Goal: Task Accomplishment & Management: Complete application form

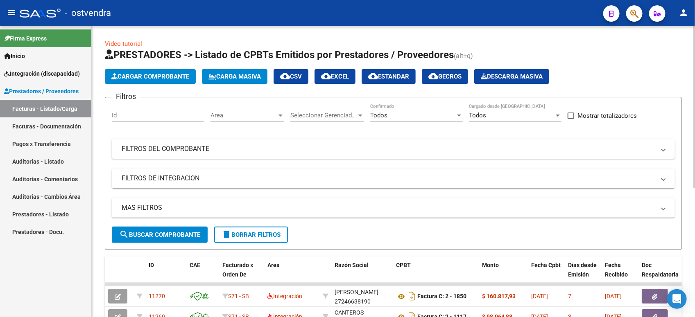
click at [694, 83] on html "menu - ostvendra person Firma Express Inicio Instructivos Contacto OS Integraci…" at bounding box center [347, 158] width 695 height 317
click at [142, 74] on span "Cargar Comprobante" at bounding box center [150, 76] width 78 height 7
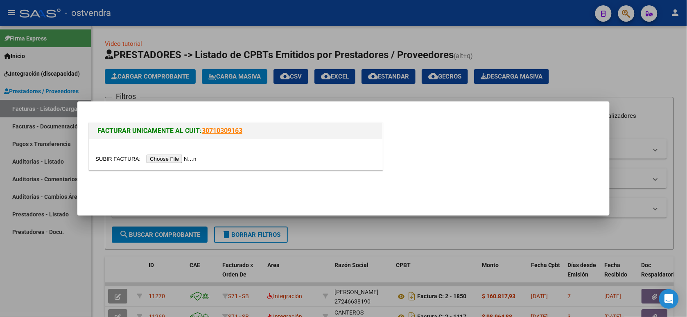
click at [168, 159] on input "file" at bounding box center [147, 159] width 104 height 9
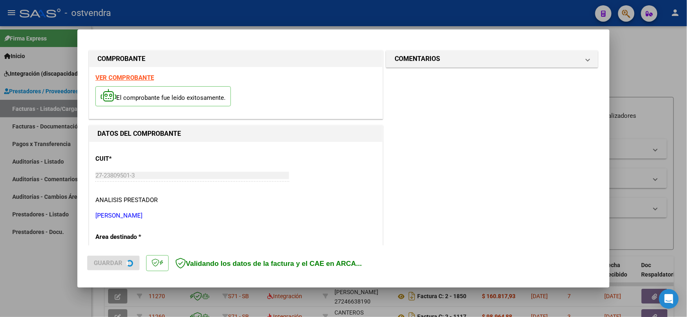
scroll to position [183, 0]
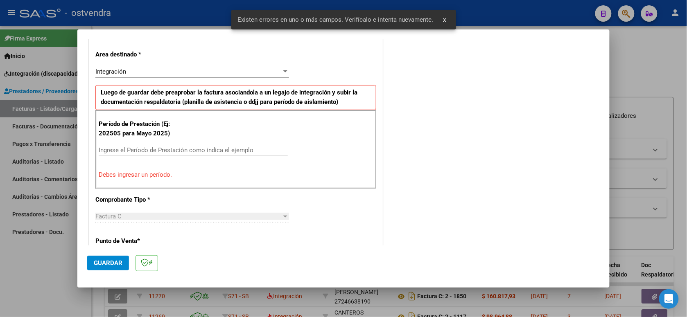
click at [176, 153] on input "Ingrese el Período de Prestación como indica el ejemplo" at bounding box center [193, 150] width 189 height 7
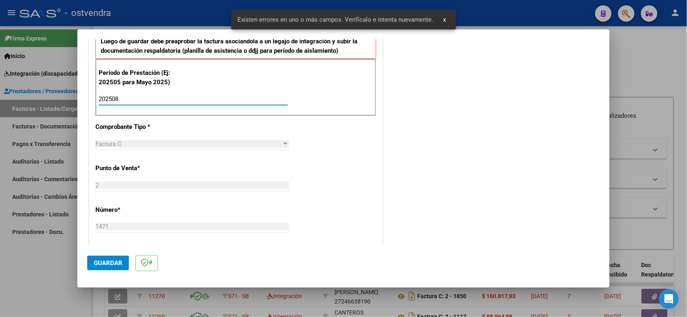
scroll to position [285, 0]
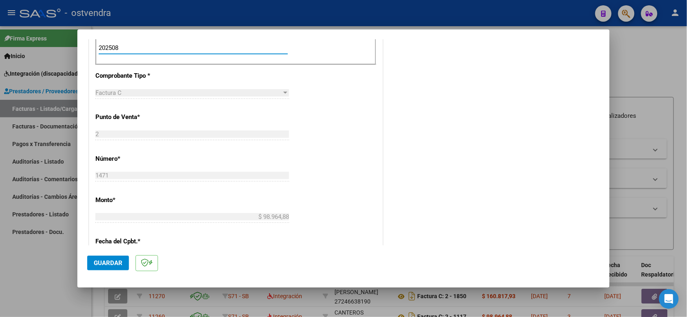
type input "202508"
click at [113, 265] on span "Guardar" at bounding box center [108, 263] width 29 height 7
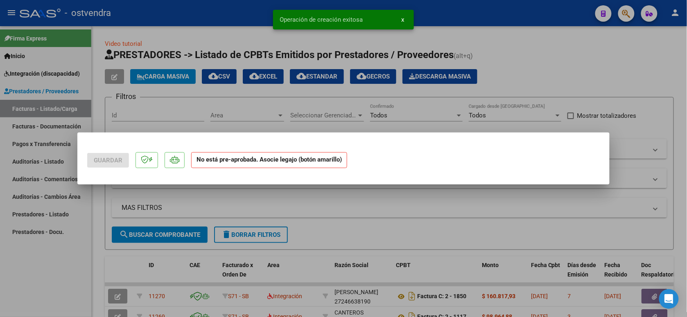
scroll to position [0, 0]
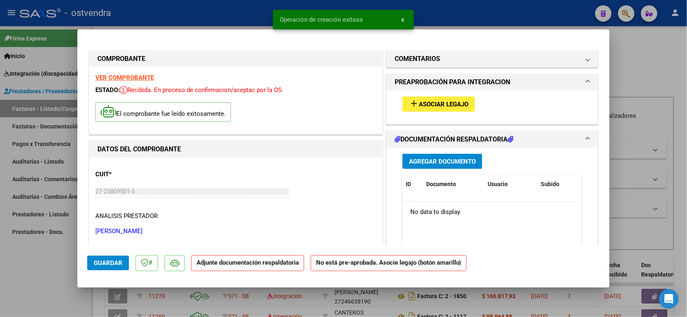
click at [439, 104] on span "Asociar Legajo" at bounding box center [444, 104] width 50 height 7
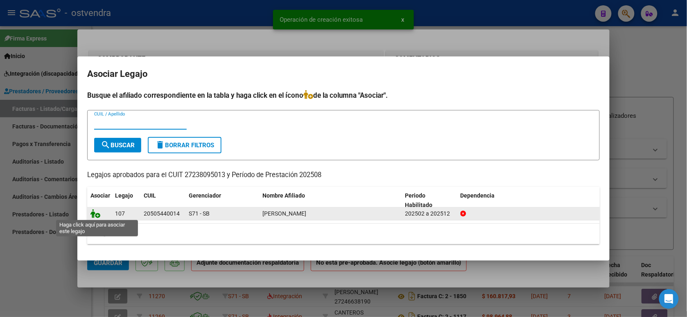
click at [93, 214] on icon at bounding box center [95, 213] width 10 height 9
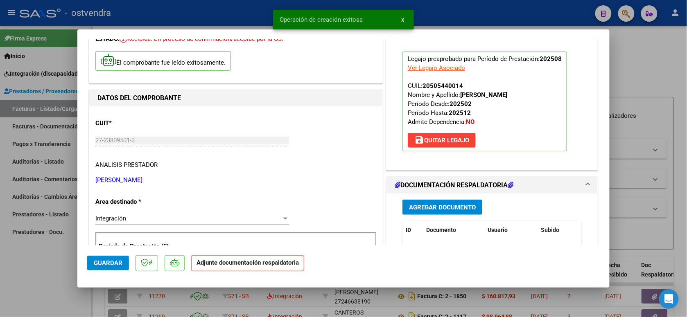
scroll to position [102, 0]
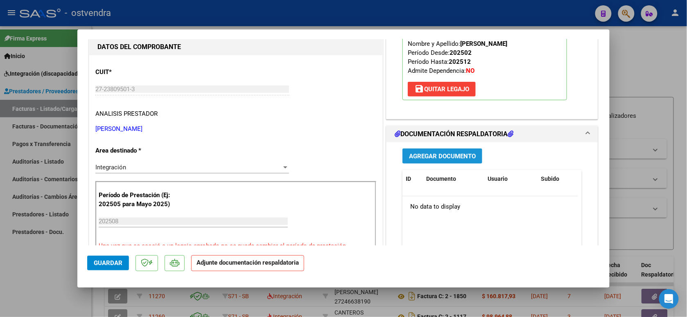
click at [468, 157] on span "Agregar Documento" at bounding box center [442, 156] width 67 height 7
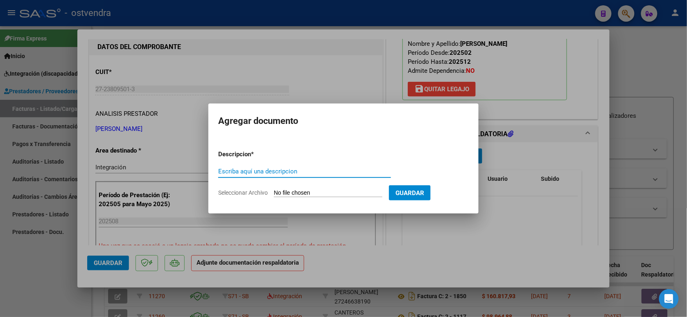
click at [316, 193] on input "Seleccionar Archivo" at bounding box center [328, 194] width 108 height 8
type input "C:\fakepath\ASISTENCIA C-2-1471.jpg"
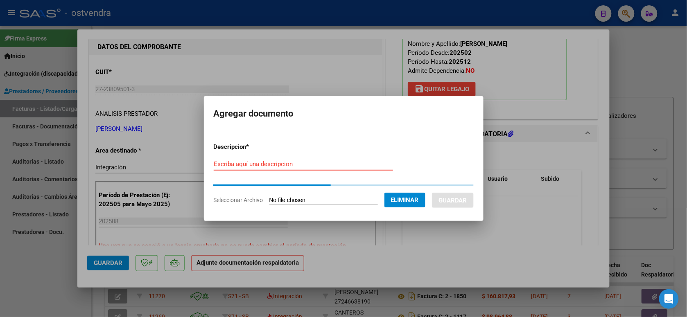
click at [338, 166] on input "Escriba aquí una descripcion" at bounding box center [303, 163] width 179 height 7
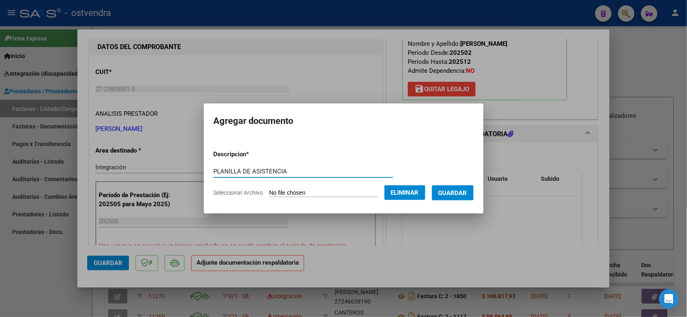
type input "PLANILLA DE ASISTENCIA"
click at [452, 192] on span "Guardar" at bounding box center [452, 193] width 29 height 7
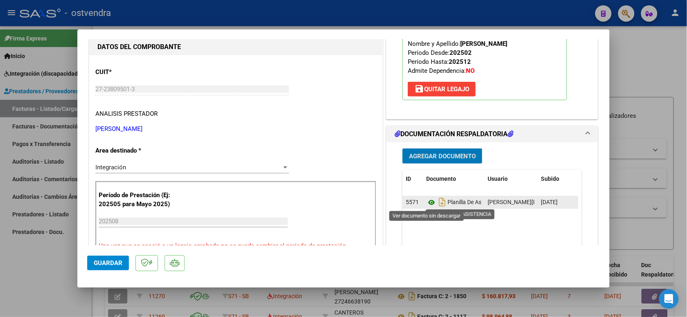
click at [429, 204] on icon at bounding box center [431, 203] width 11 height 10
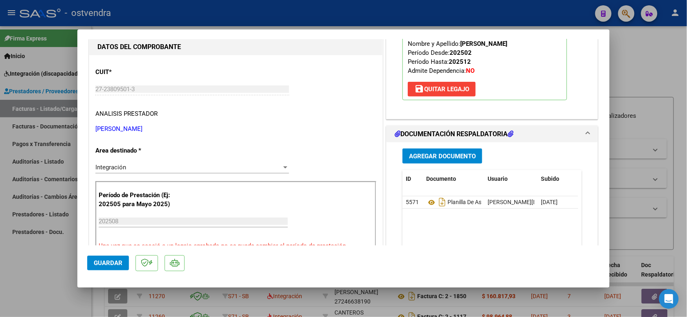
scroll to position [153, 0]
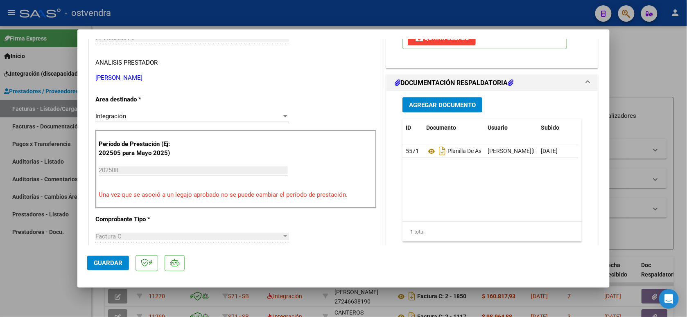
click at [116, 264] on span "Guardar" at bounding box center [108, 263] width 29 height 7
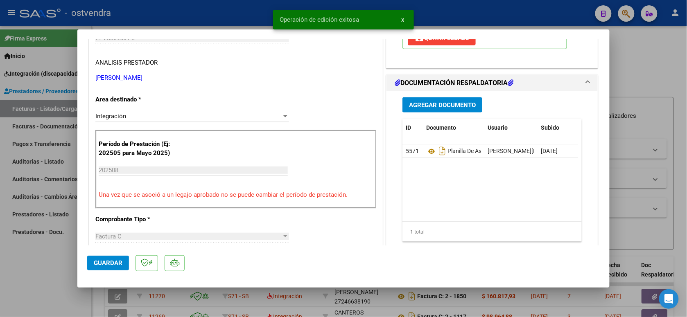
click at [228, 15] on div at bounding box center [343, 158] width 687 height 317
type input "$ 0,00"
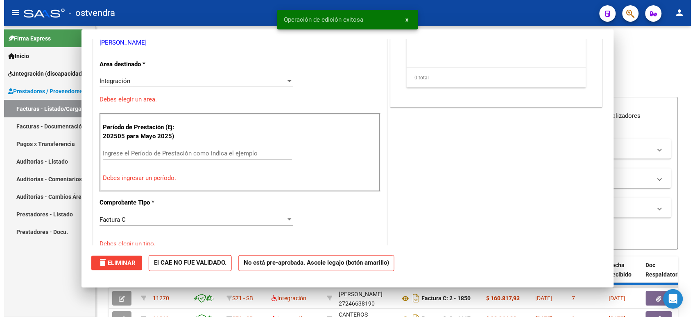
scroll to position [128, 0]
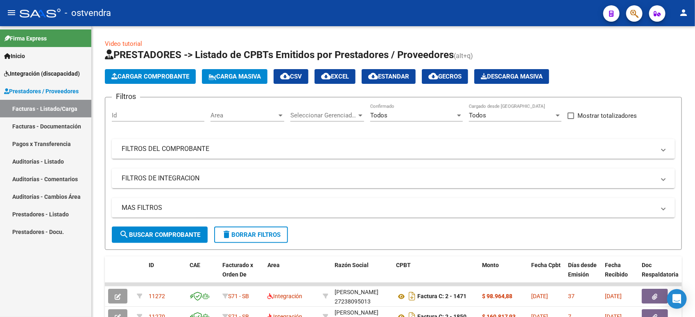
click at [47, 70] on span "Integración (discapacidad)" at bounding box center [42, 73] width 76 height 9
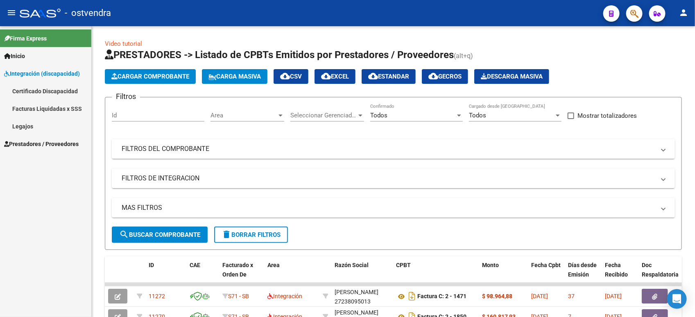
click at [34, 120] on link "Legajos" at bounding box center [45, 126] width 91 height 18
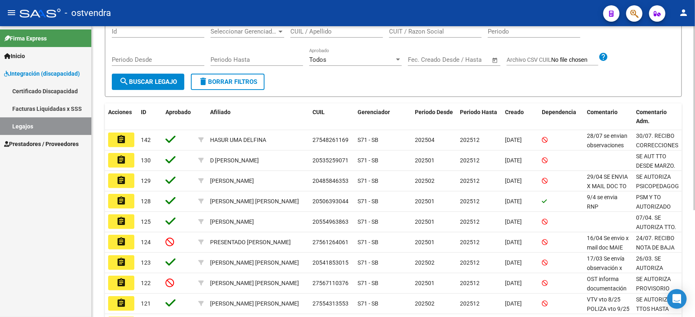
scroll to position [153, 0]
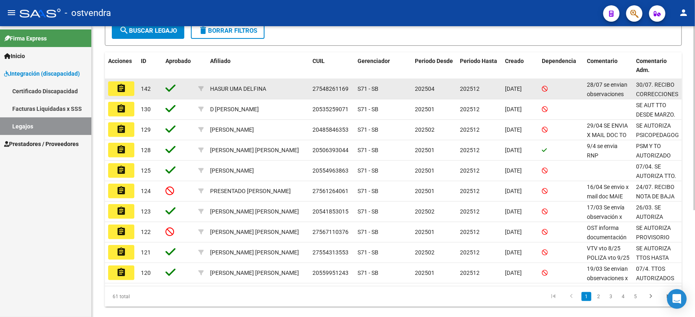
click at [127, 91] on button "assignment" at bounding box center [121, 88] width 26 height 15
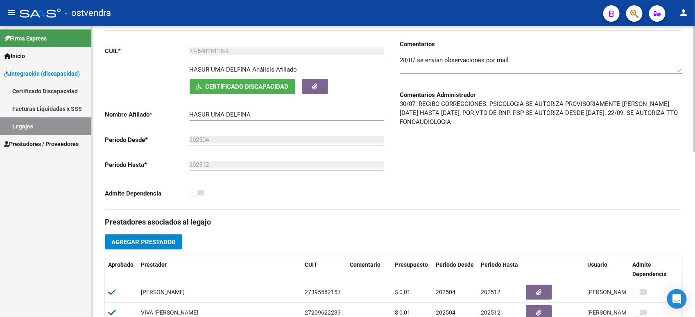
scroll to position [205, 0]
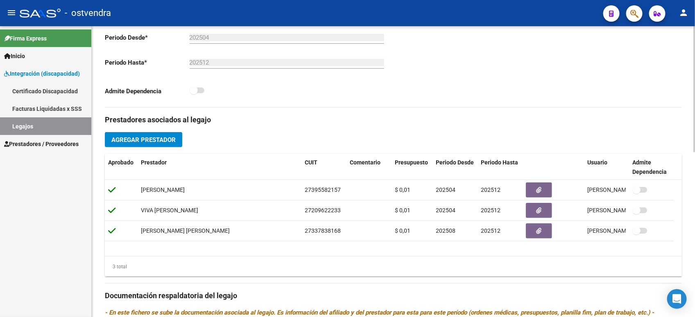
click at [59, 140] on span "Prestadores / Proveedores" at bounding box center [41, 144] width 74 height 9
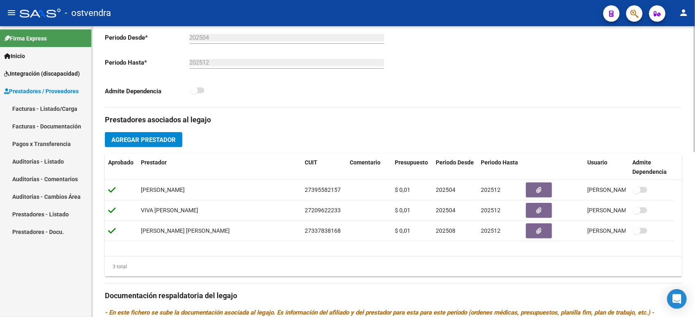
click at [67, 108] on link "Facturas - Listado/Carga" at bounding box center [45, 109] width 91 height 18
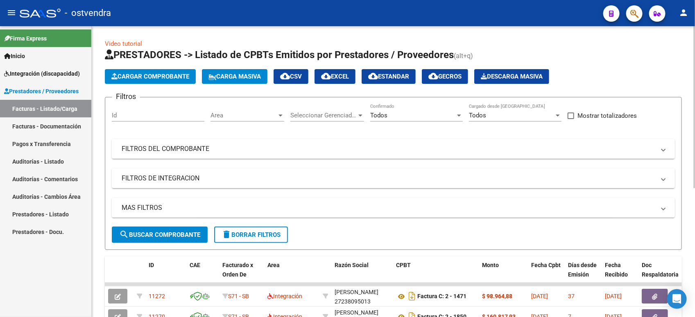
click at [178, 73] on span "Cargar Comprobante" at bounding box center [150, 76] width 78 height 7
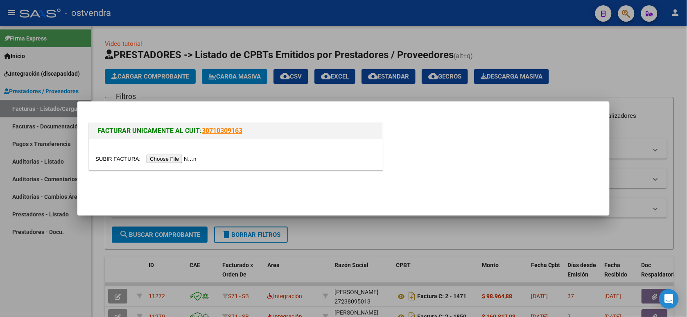
click at [173, 160] on input "file" at bounding box center [147, 159] width 104 height 9
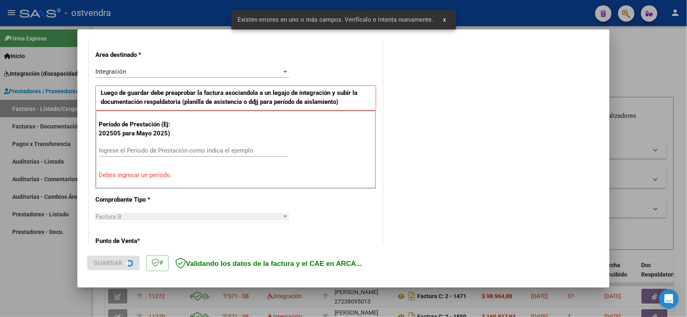
scroll to position [183, 0]
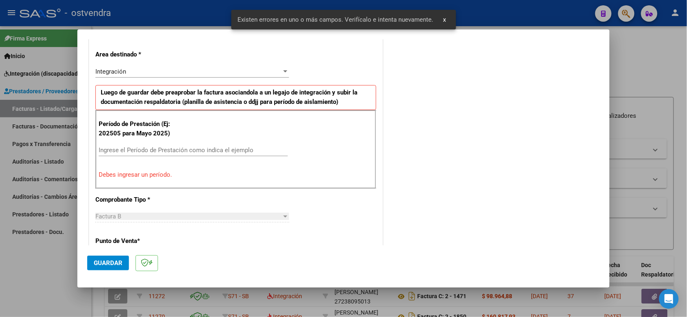
click at [194, 151] on input "Ingrese el Período de Prestación como indica el ejemplo" at bounding box center [193, 150] width 189 height 7
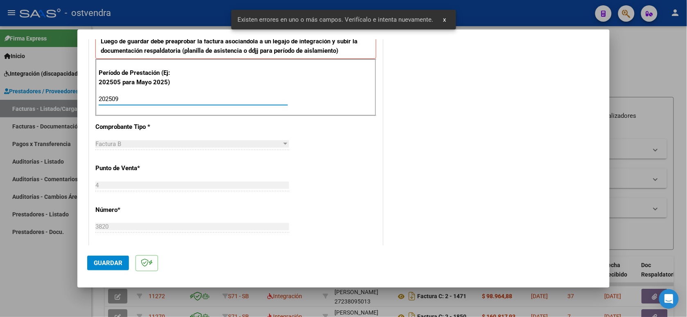
scroll to position [285, 0]
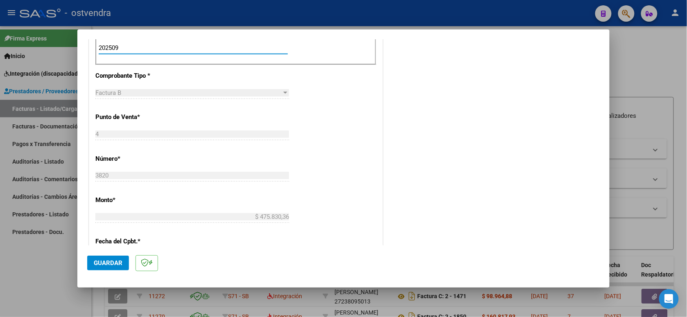
type input "202509"
click at [111, 267] on button "Guardar" at bounding box center [108, 263] width 42 height 15
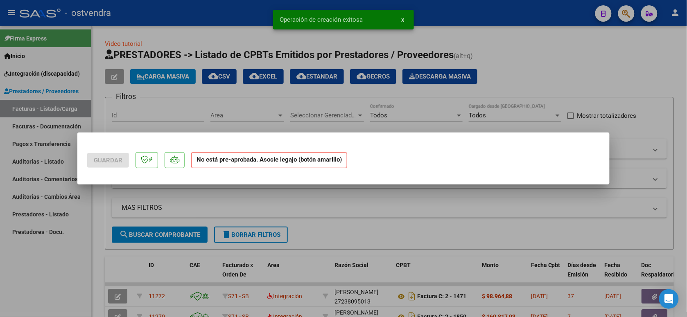
scroll to position [0, 0]
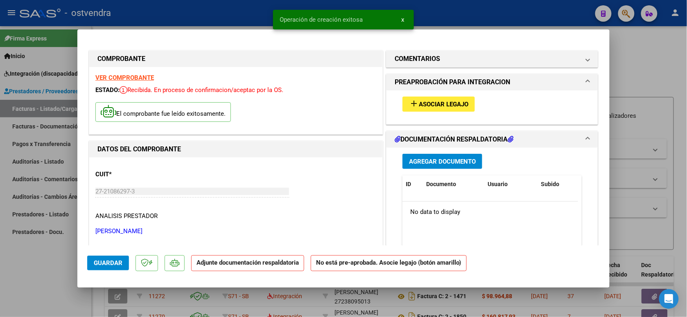
click at [429, 102] on span "Asociar Legajo" at bounding box center [444, 104] width 50 height 7
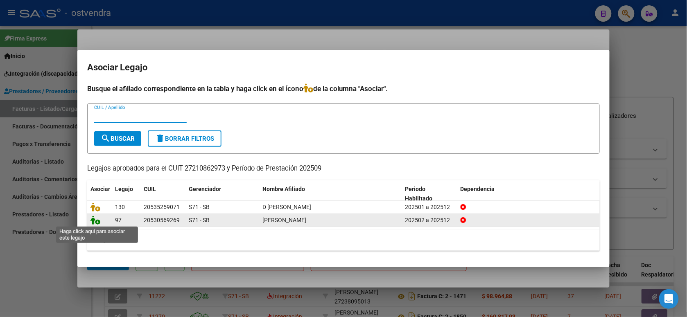
click at [97, 222] on icon at bounding box center [95, 220] width 10 height 9
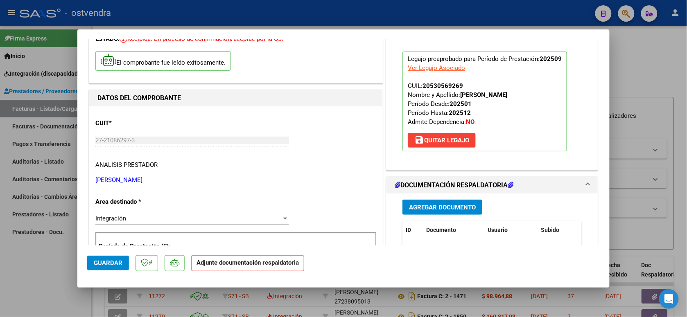
scroll to position [153, 0]
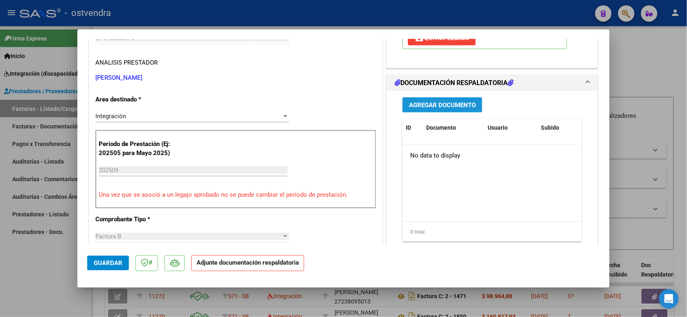
click at [459, 108] on span "Agregar Documento" at bounding box center [442, 105] width 67 height 7
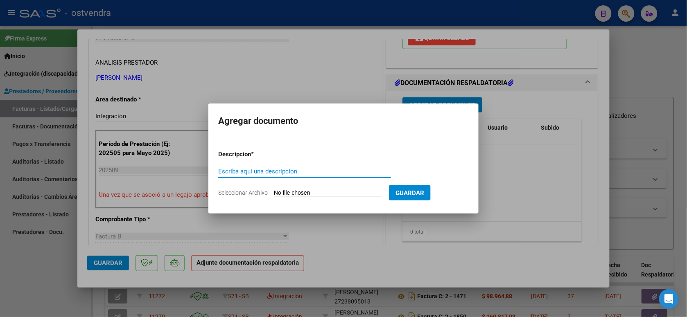
click at [339, 191] on input "Seleccionar Archivo" at bounding box center [328, 194] width 108 height 8
type input "C:\fakepath\ASISTENCIA B-4-3820 MAIE.pdf"
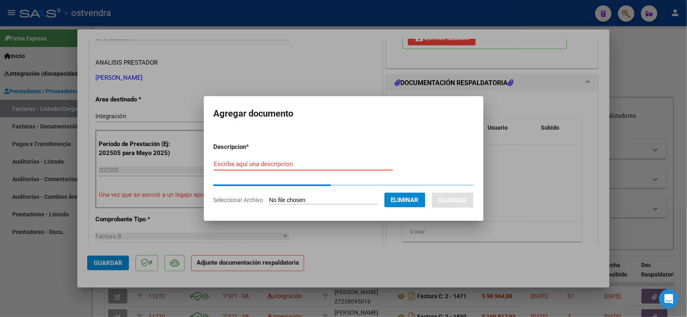
click at [289, 165] on input "Escriba aquí una descripcion" at bounding box center [303, 163] width 179 height 7
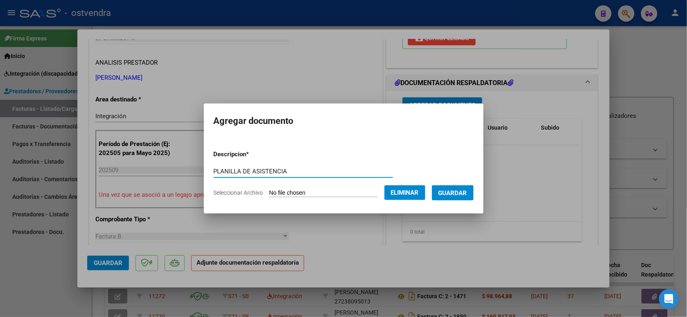
type input "PLANILLA DE ASISTENCIA"
click at [447, 192] on span "Guardar" at bounding box center [452, 193] width 29 height 7
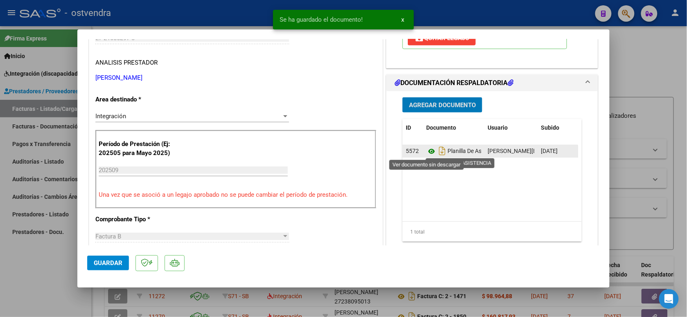
click at [429, 152] on icon at bounding box center [431, 152] width 11 height 10
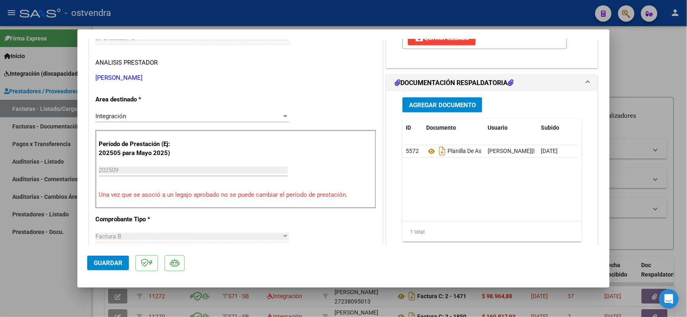
click at [111, 260] on span "Guardar" at bounding box center [108, 263] width 29 height 7
click at [173, 17] on div at bounding box center [343, 158] width 687 height 317
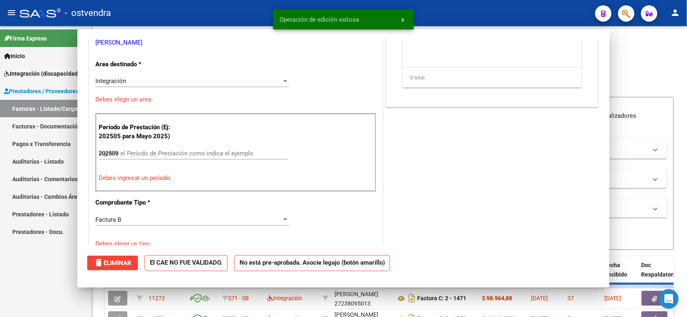
type input "$ 0,00"
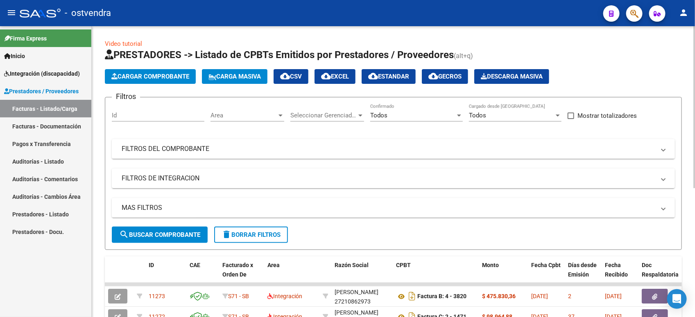
click at [169, 78] on span "Cargar Comprobante" at bounding box center [150, 76] width 78 height 7
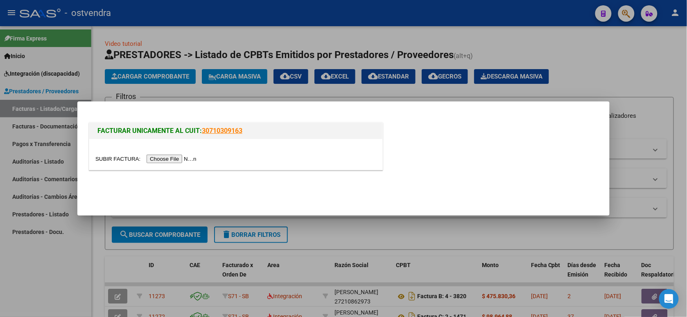
click at [181, 158] on input "file" at bounding box center [147, 159] width 104 height 9
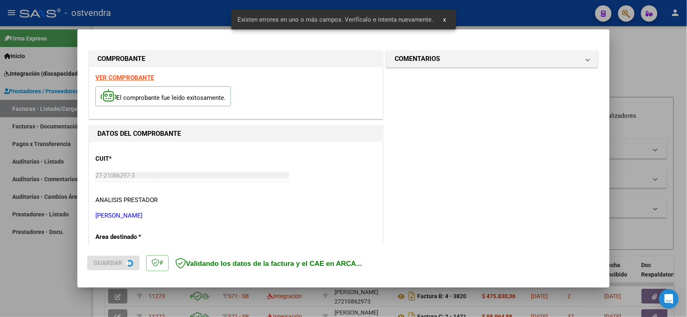
scroll to position [183, 0]
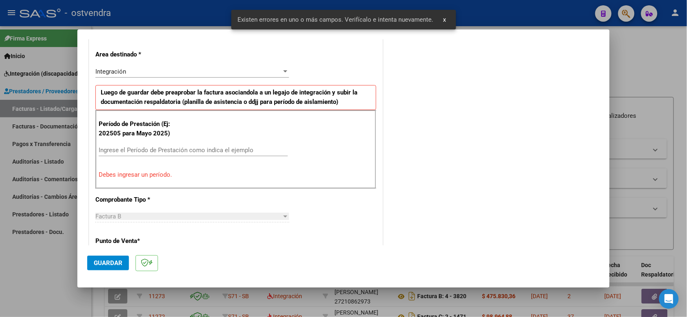
click at [198, 151] on input "Ingrese el Período de Prestación como indica el ejemplo" at bounding box center [193, 150] width 189 height 7
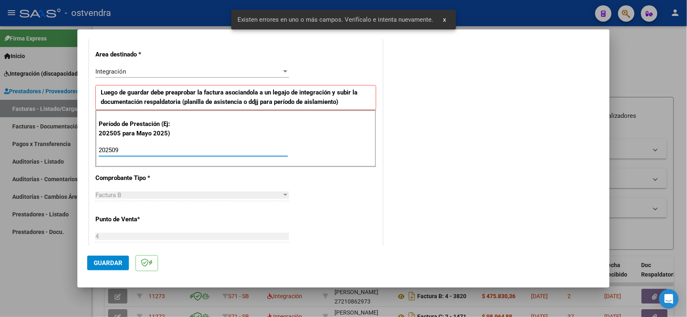
type input "202509"
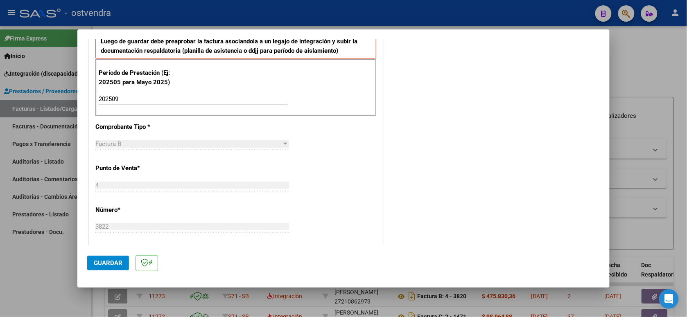
scroll to position [285, 0]
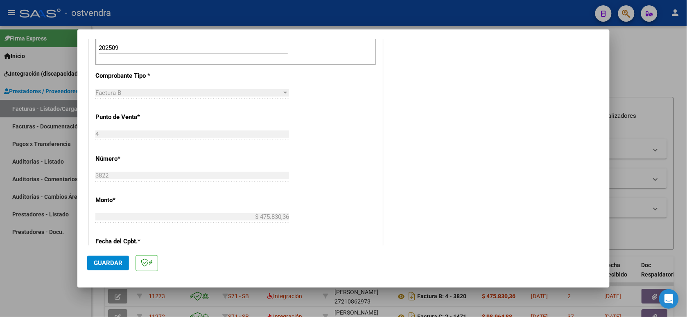
click at [115, 263] on span "Guardar" at bounding box center [108, 263] width 29 height 7
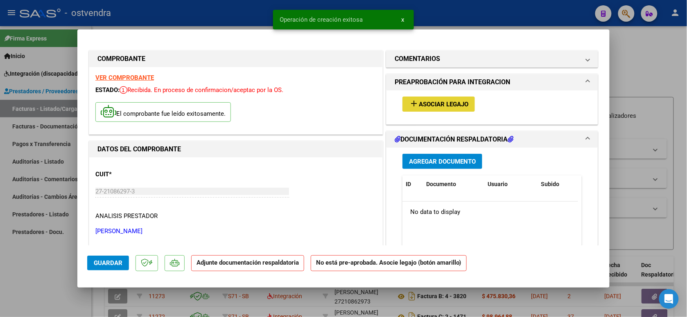
click at [438, 111] on button "add Asociar Legajo" at bounding box center [438, 104] width 72 height 15
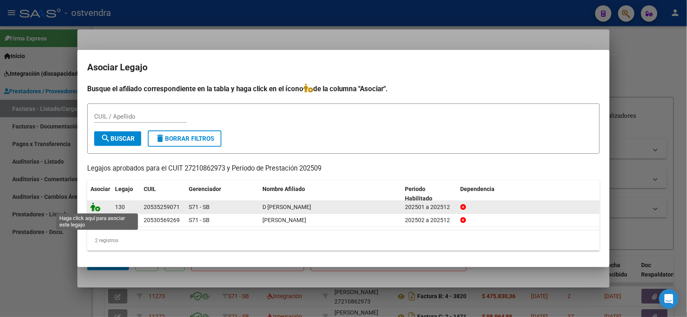
click at [96, 205] on icon at bounding box center [95, 207] width 10 height 9
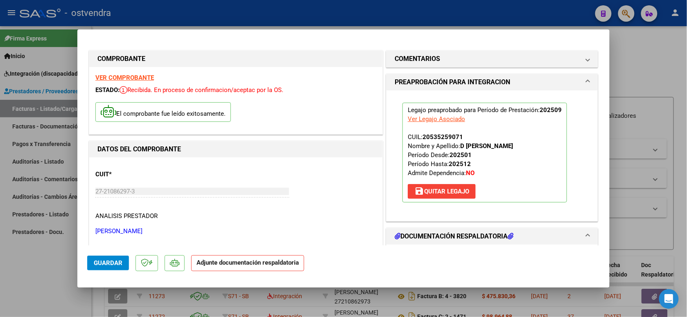
scroll to position [51, 0]
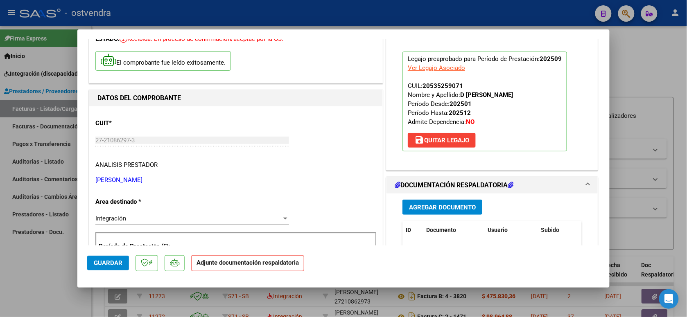
click at [471, 208] on span "Agregar Documento" at bounding box center [442, 207] width 67 height 7
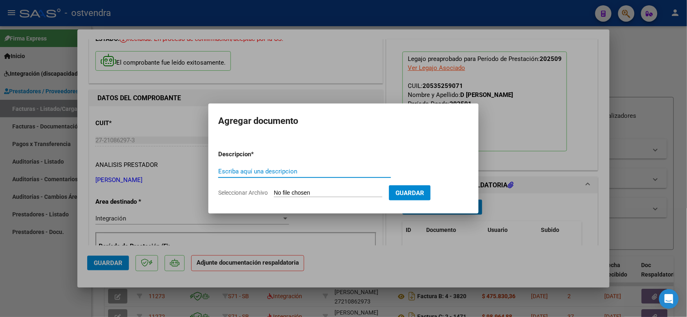
click at [330, 195] on input "Seleccionar Archivo" at bounding box center [328, 194] width 108 height 8
type input "C:\fakepath\ASISTENCIA B-4-3822.pdf"
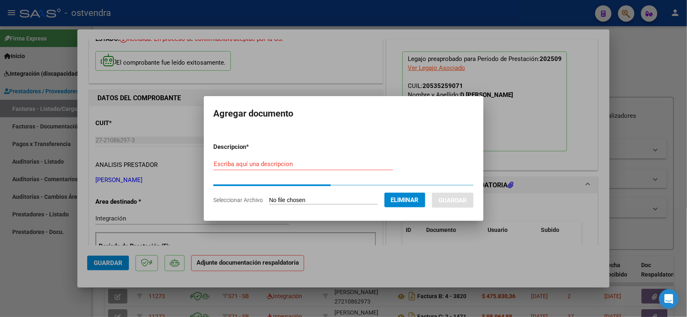
click at [284, 165] on input "Escriba aquí una descripcion" at bounding box center [303, 163] width 179 height 7
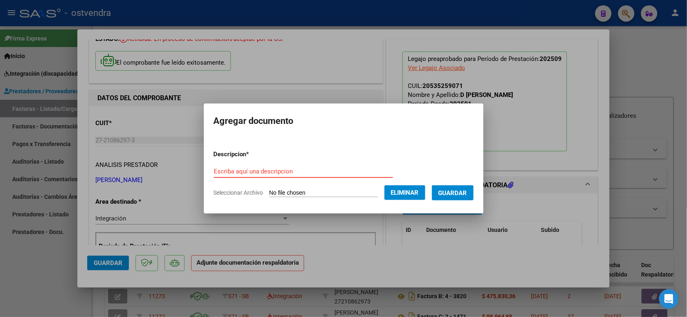
click at [284, 175] on input "Escriba aquí una descripcion" at bounding box center [303, 171] width 179 height 7
type input "PLANILLA DE ASISTENCIA"
click at [453, 192] on span "Guardar" at bounding box center [452, 193] width 29 height 7
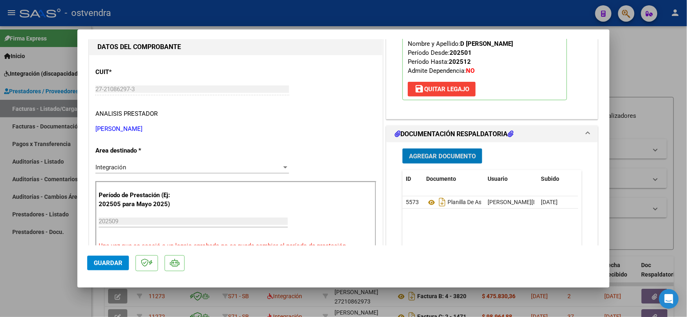
scroll to position [153, 0]
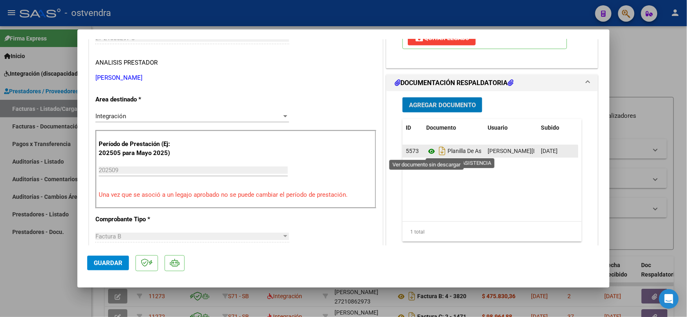
click at [428, 152] on icon at bounding box center [431, 152] width 11 height 10
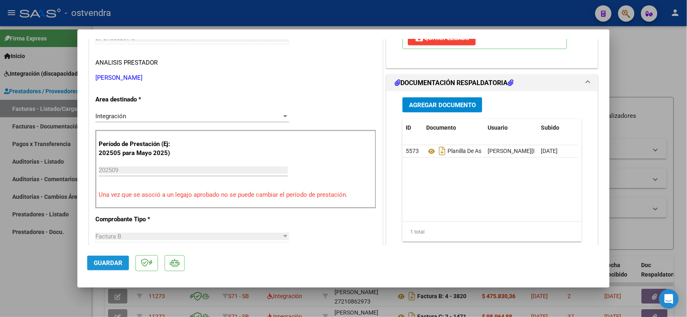
click at [102, 260] on span "Guardar" at bounding box center [108, 263] width 29 height 7
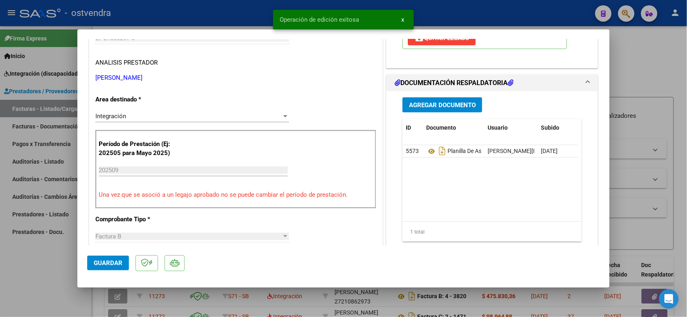
click at [154, 20] on div at bounding box center [343, 158] width 687 height 317
type input "$ 0,00"
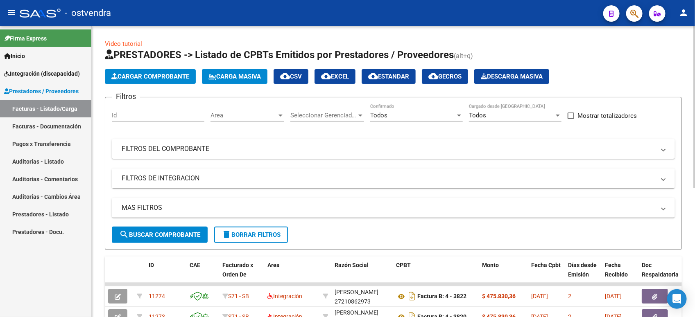
click at [181, 81] on button "Cargar Comprobante" at bounding box center [150, 76] width 91 height 15
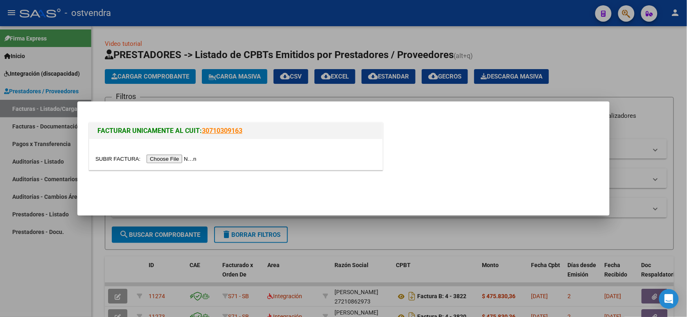
click at [174, 159] on input "file" at bounding box center [147, 159] width 104 height 9
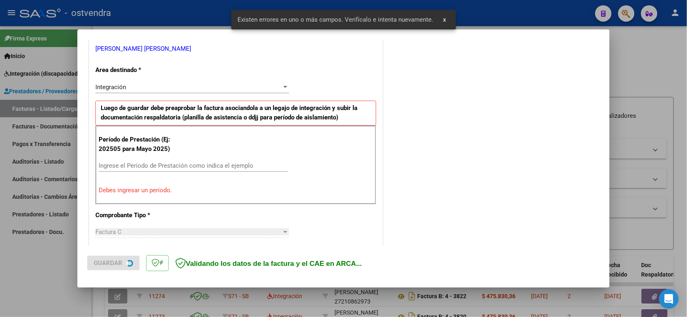
scroll to position [234, 0]
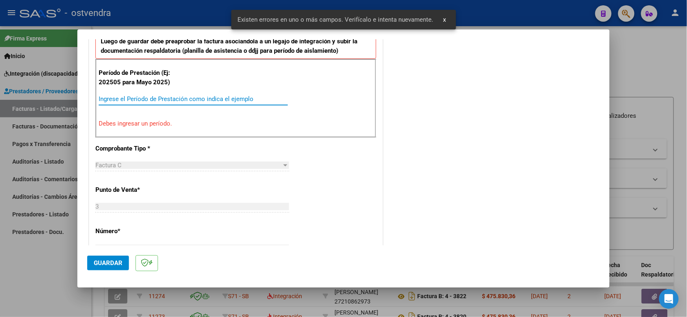
click at [189, 98] on input "Ingrese el Período de Prestación como indica el ejemplo" at bounding box center [193, 98] width 189 height 7
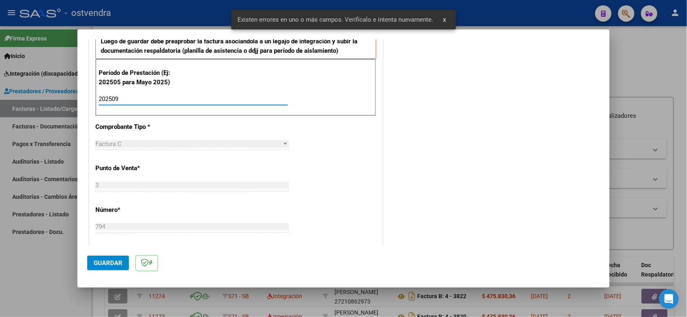
scroll to position [285, 0]
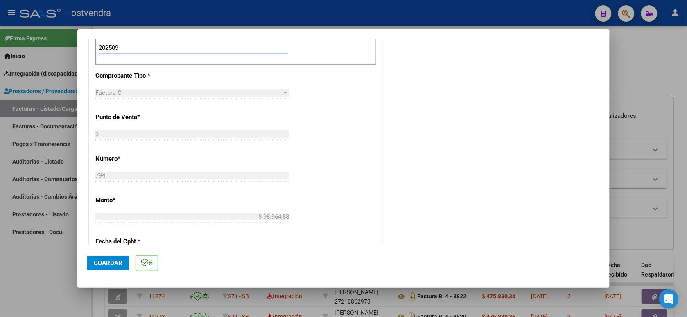
type input "202509"
click at [99, 261] on span "Guardar" at bounding box center [108, 263] width 29 height 7
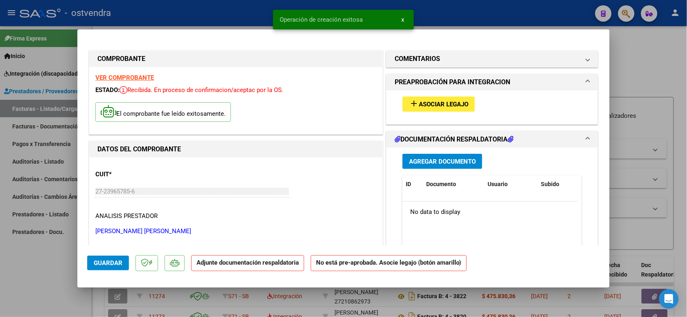
click at [422, 97] on button "add Asociar Legajo" at bounding box center [438, 104] width 72 height 15
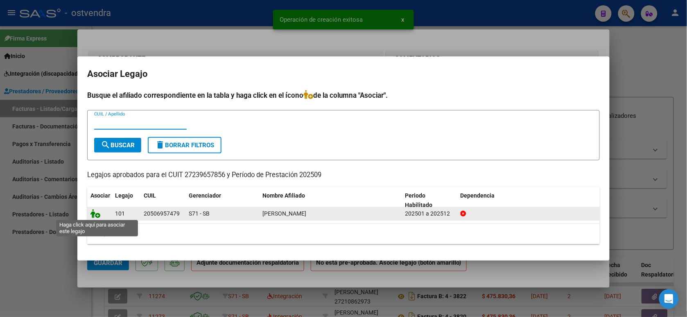
click at [97, 214] on icon at bounding box center [95, 213] width 10 height 9
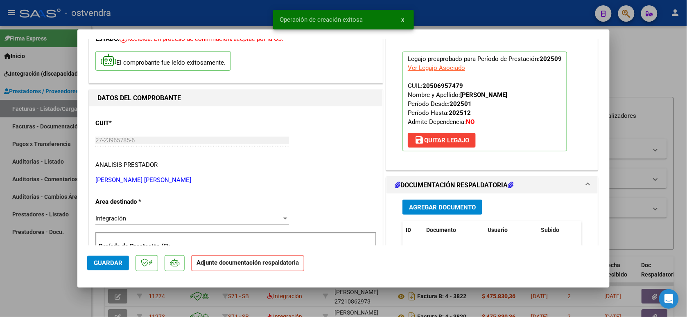
scroll to position [102, 0]
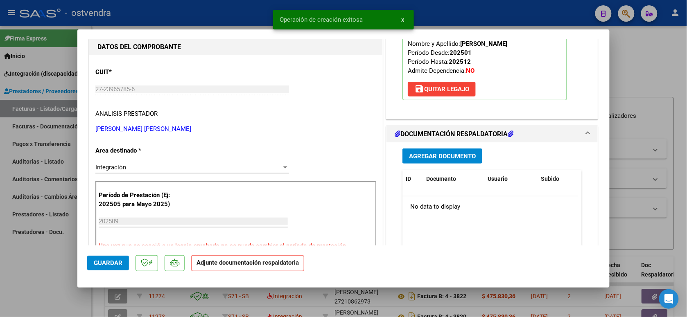
click at [460, 157] on span "Agregar Documento" at bounding box center [442, 156] width 67 height 7
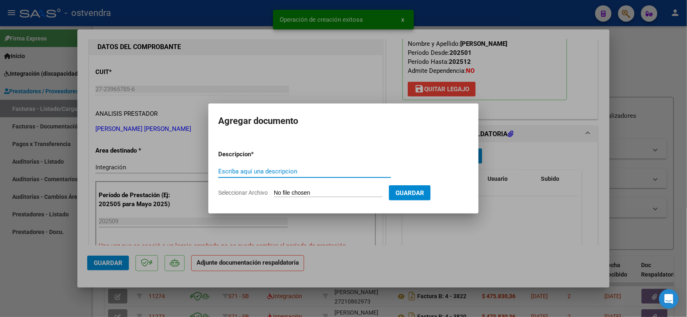
click at [336, 193] on input "Seleccionar Archivo" at bounding box center [328, 194] width 108 height 8
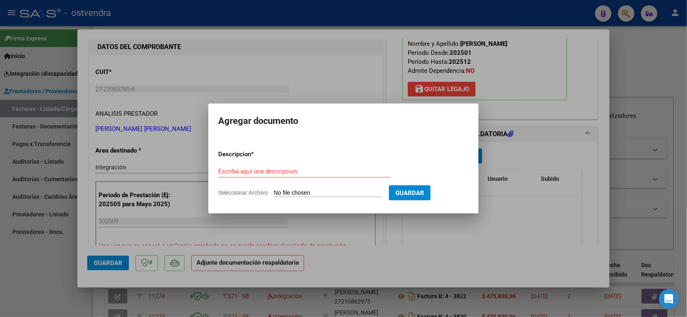
type input "C:\fakepath\ASISTENCIA C-3-794.pdf"
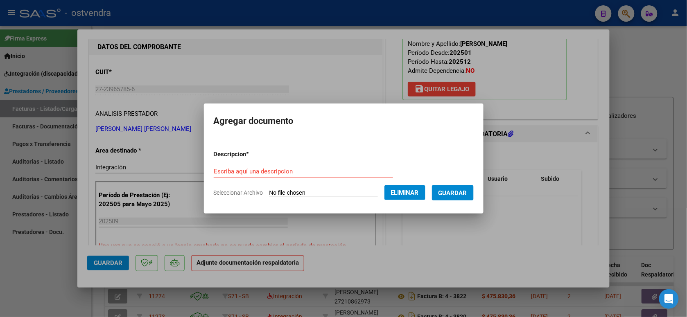
click at [303, 173] on input "Escriba aquí una descripcion" at bounding box center [303, 171] width 179 height 7
type input "PLANILLA DE ASISTENCIA"
click at [453, 192] on span "Guardar" at bounding box center [452, 193] width 29 height 7
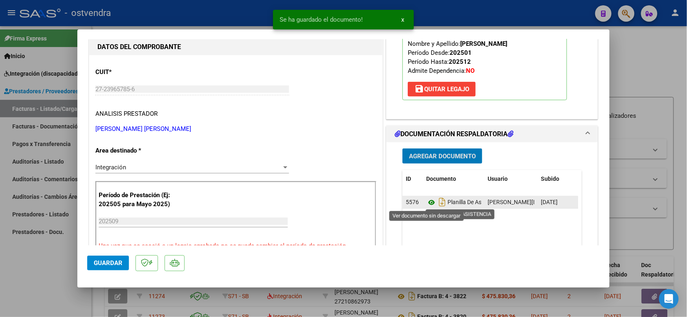
click at [428, 201] on icon at bounding box center [431, 203] width 11 height 10
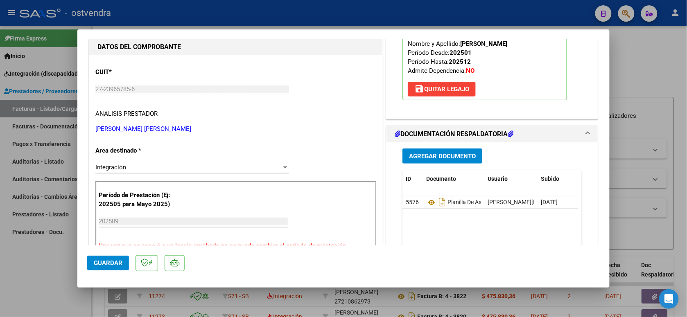
click at [114, 262] on span "Guardar" at bounding box center [108, 263] width 29 height 7
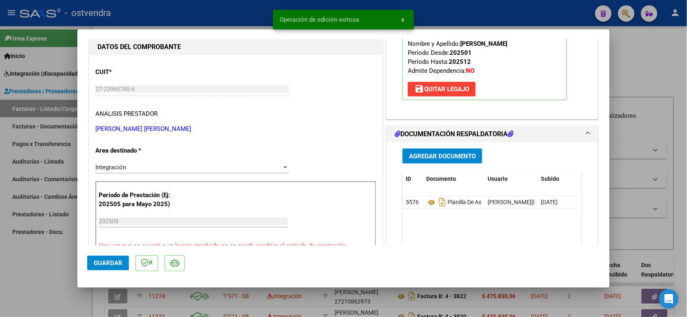
click at [179, 19] on div at bounding box center [343, 158] width 687 height 317
type input "$ 0,00"
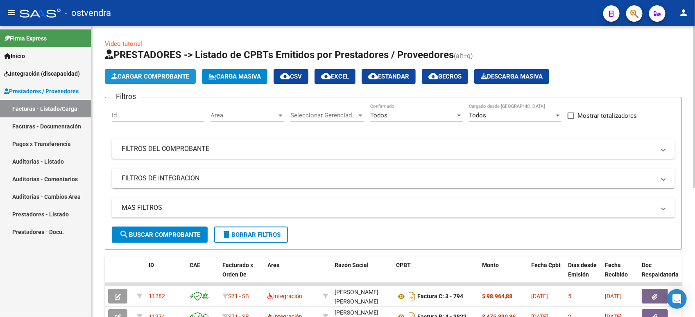
click at [144, 79] on span "Cargar Comprobante" at bounding box center [150, 76] width 78 height 7
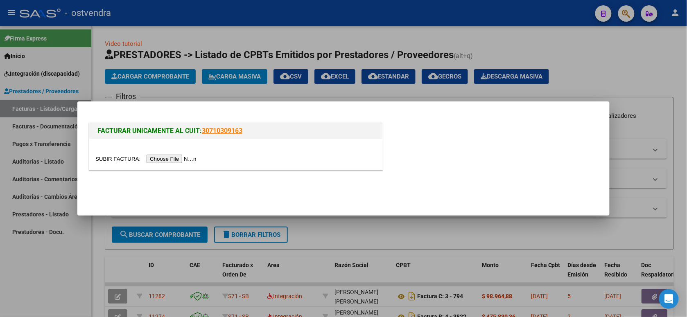
click at [169, 156] on input "file" at bounding box center [147, 159] width 104 height 9
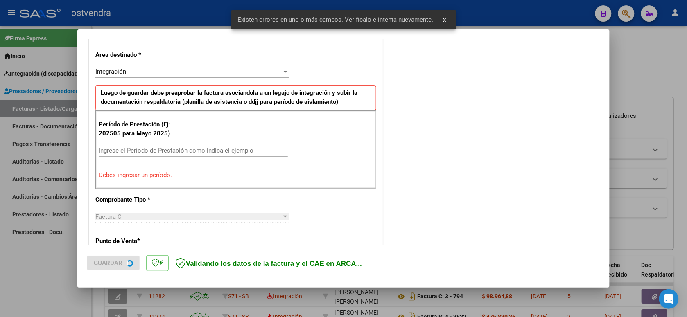
scroll to position [183, 0]
click at [208, 152] on input "Ingrese el Período de Prestación como indica el ejemplo" at bounding box center [193, 150] width 189 height 7
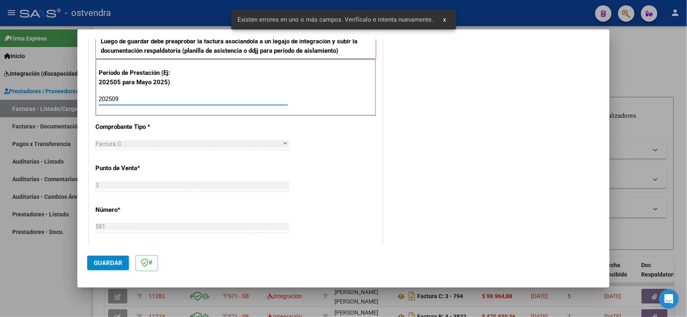
scroll to position [285, 0]
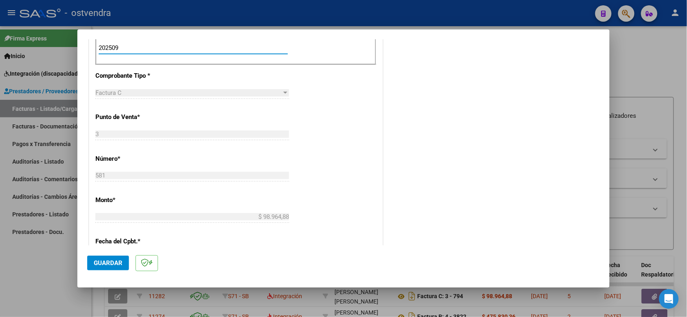
type input "202509"
click at [108, 261] on span "Guardar" at bounding box center [108, 263] width 29 height 7
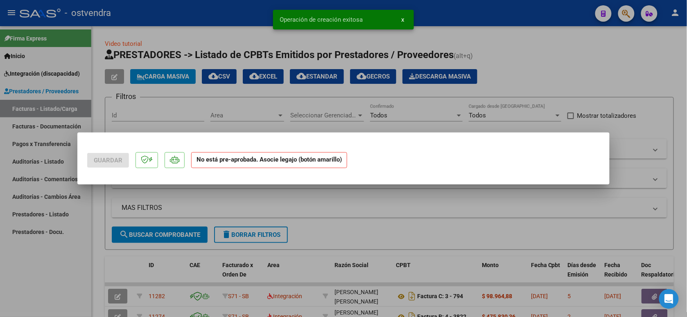
scroll to position [0, 0]
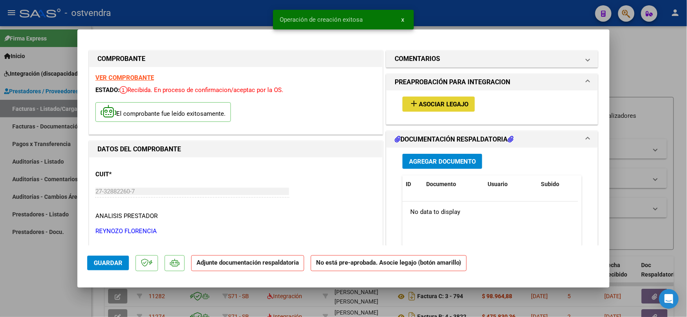
click at [445, 102] on span "Asociar Legajo" at bounding box center [444, 104] width 50 height 7
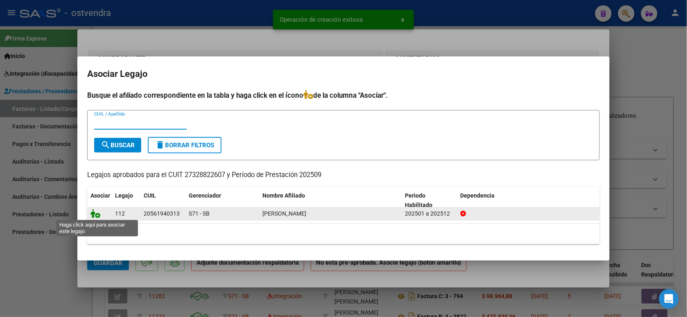
click at [95, 213] on icon at bounding box center [95, 213] width 10 height 9
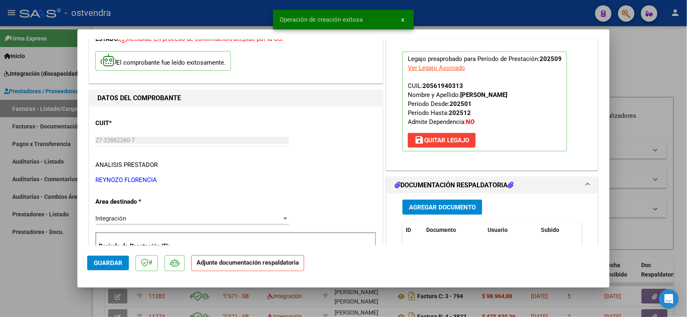
scroll to position [102, 0]
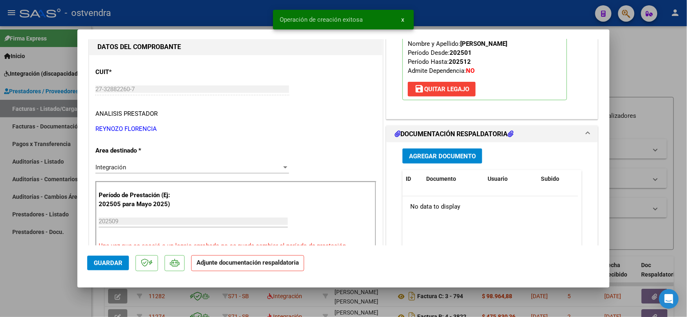
click at [463, 156] on span "Agregar Documento" at bounding box center [442, 156] width 67 height 7
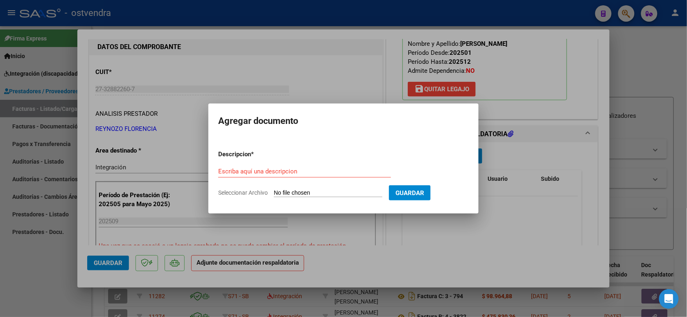
click at [316, 191] on input "Seleccionar Archivo" at bounding box center [328, 194] width 108 height 8
type input "C:\fakepath\ASISTENCIA C-3-581.pdf"
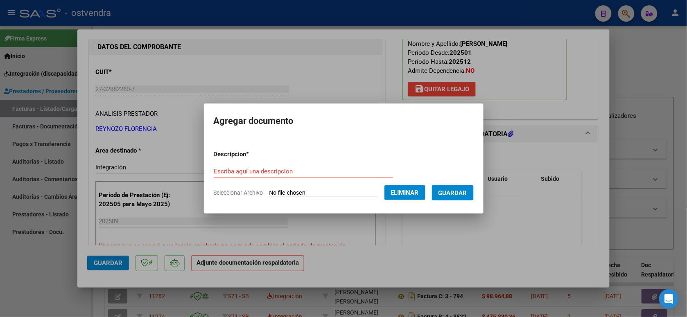
click at [290, 170] on input "Escriba aquí una descripcion" at bounding box center [303, 171] width 179 height 7
type input "PLANILLA DE ASISTENCIA"
click at [460, 192] on span "Guardar" at bounding box center [452, 193] width 29 height 7
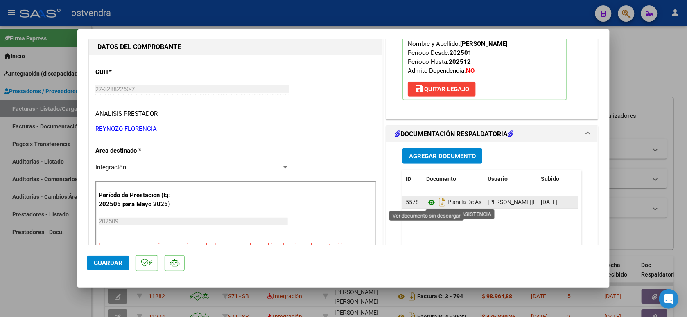
click at [429, 203] on icon at bounding box center [431, 203] width 11 height 10
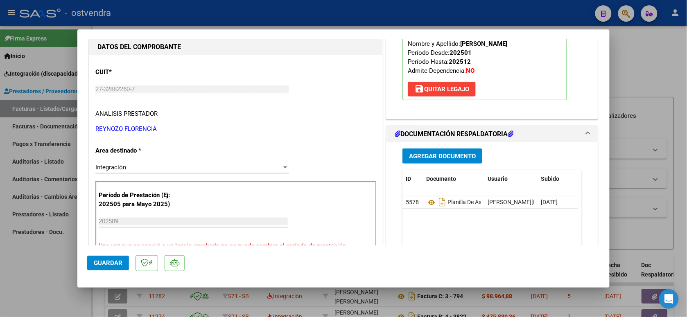
click at [115, 263] on span "Guardar" at bounding box center [108, 263] width 29 height 7
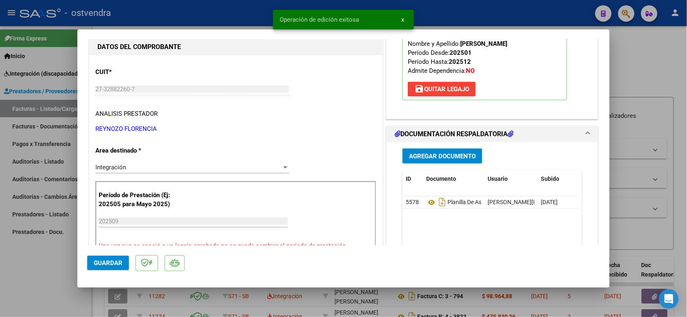
click at [178, 15] on div at bounding box center [343, 158] width 687 height 317
type input "$ 0,00"
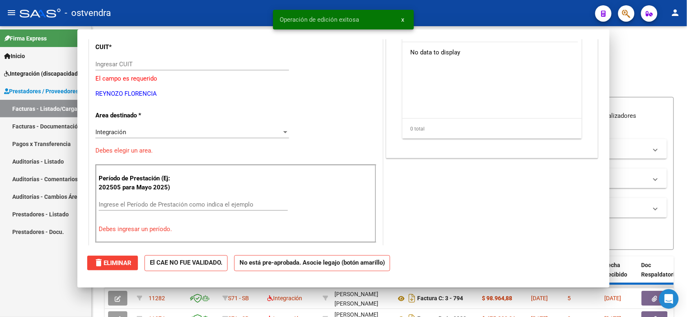
scroll to position [77, 0]
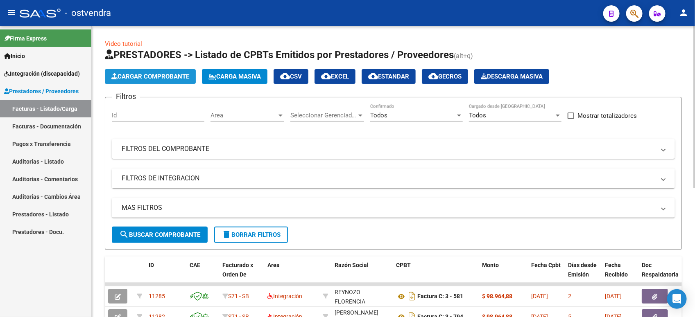
click at [184, 74] on span "Cargar Comprobante" at bounding box center [150, 76] width 78 height 7
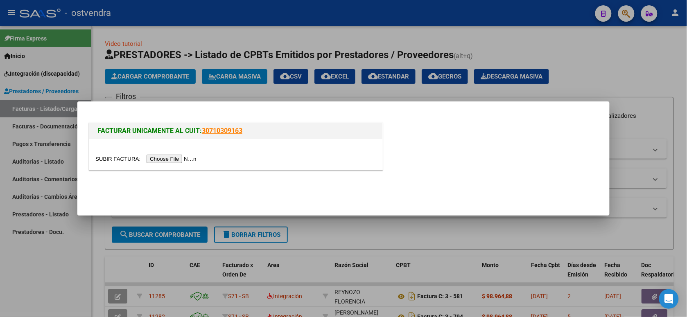
click at [176, 158] on input "file" at bounding box center [147, 159] width 104 height 9
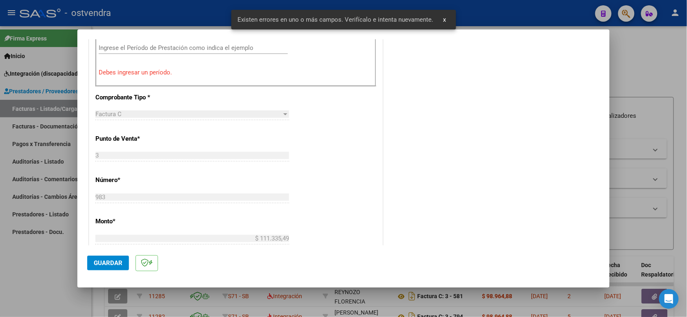
scroll to position [234, 0]
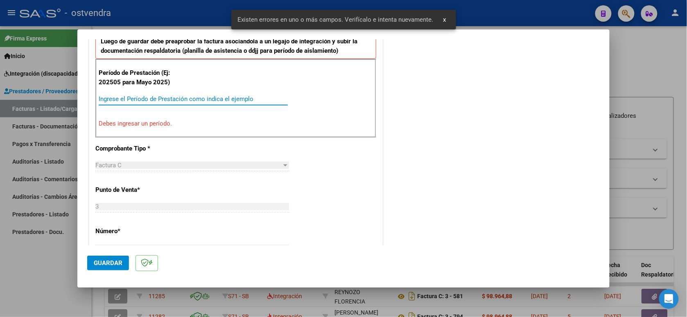
click at [217, 99] on input "Ingrese el Período de Prestación como indica el ejemplo" at bounding box center [193, 98] width 189 height 7
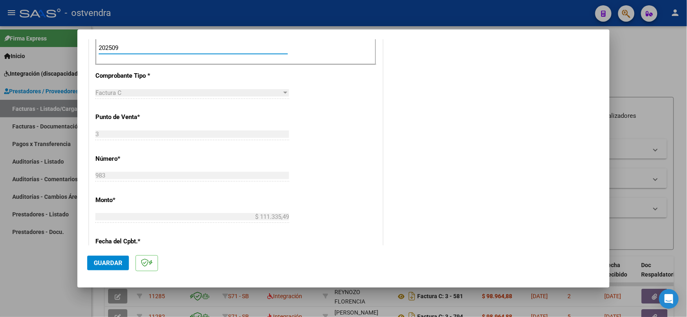
scroll to position [336, 0]
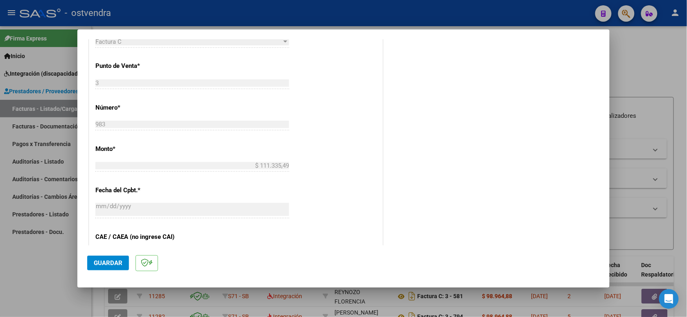
type input "202509"
click at [121, 263] on span "Guardar" at bounding box center [108, 263] width 29 height 7
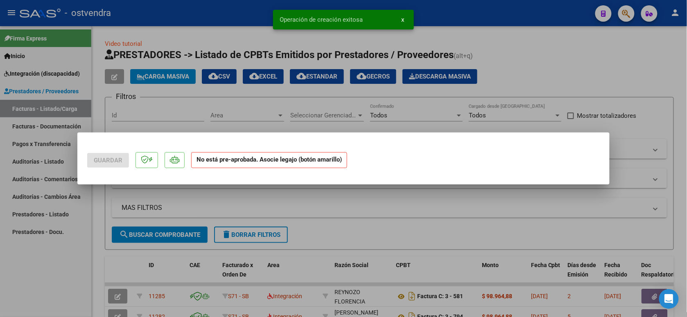
scroll to position [0, 0]
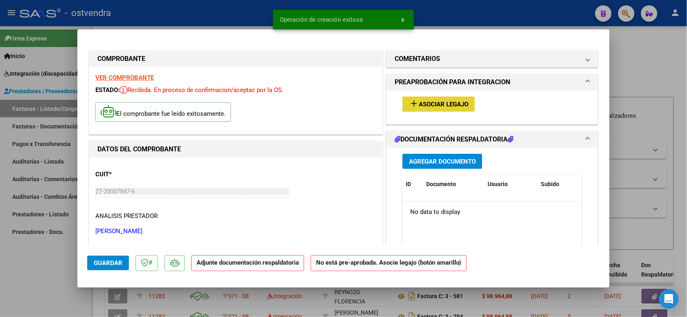
click at [462, 104] on span "Asociar Legajo" at bounding box center [444, 104] width 50 height 7
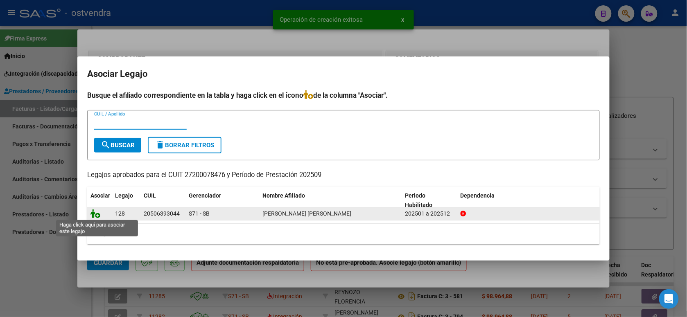
click at [97, 213] on icon at bounding box center [95, 213] width 10 height 9
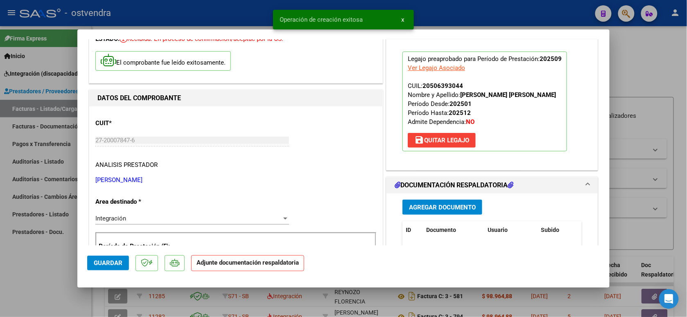
scroll to position [102, 0]
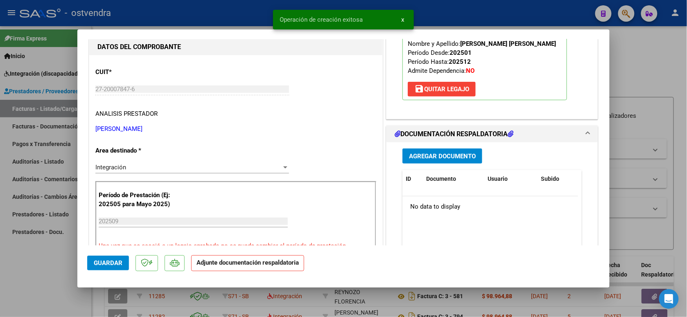
click at [465, 150] on button "Agregar Documento" at bounding box center [442, 156] width 80 height 15
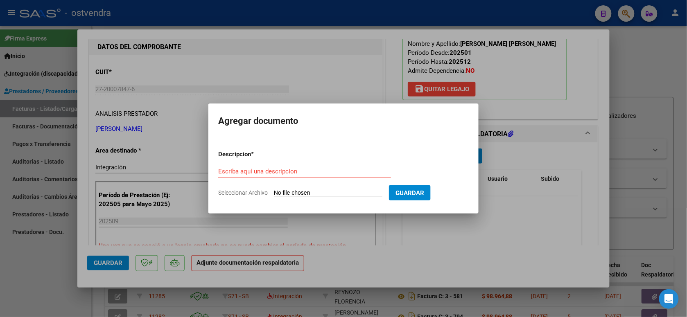
click at [326, 194] on input "Seleccionar Archivo" at bounding box center [328, 194] width 108 height 8
type input "C:\fakepath\ASISTENCIA C-3-983.jpg"
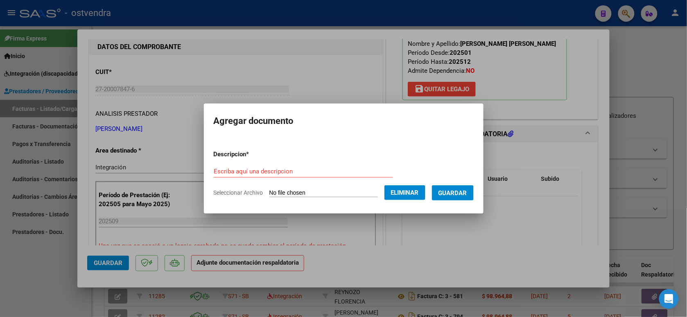
click at [287, 173] on input "Escriba aquí una descripcion" at bounding box center [303, 171] width 179 height 7
type input "PLANILLA DE ASISTENCIA"
click at [440, 190] on span "Guardar" at bounding box center [452, 193] width 29 height 7
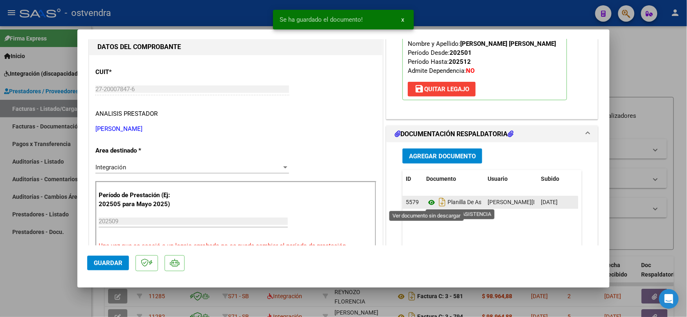
click at [428, 202] on icon at bounding box center [431, 203] width 11 height 10
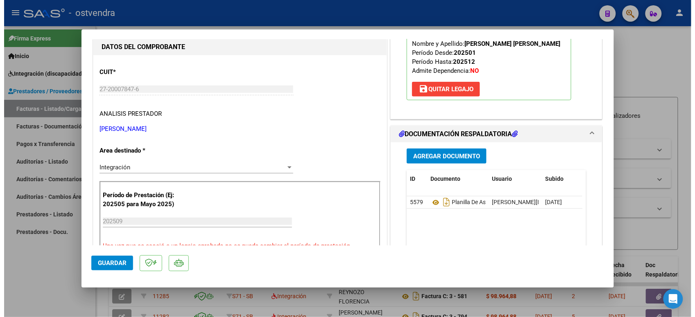
scroll to position [153, 0]
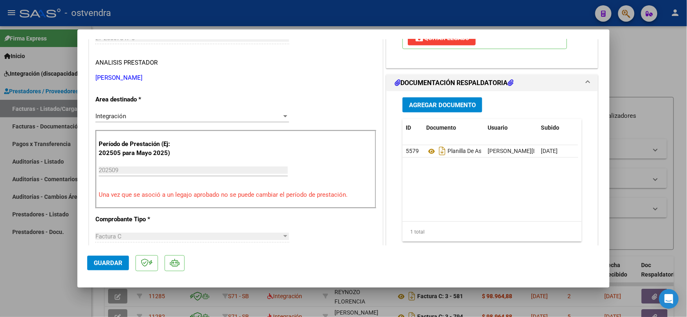
click at [115, 260] on span "Guardar" at bounding box center [108, 263] width 29 height 7
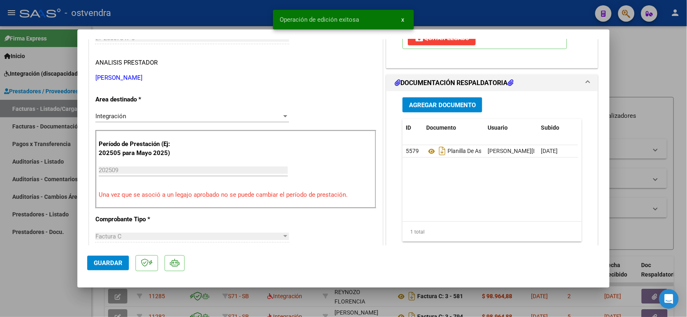
click at [232, 11] on div at bounding box center [343, 158] width 687 height 317
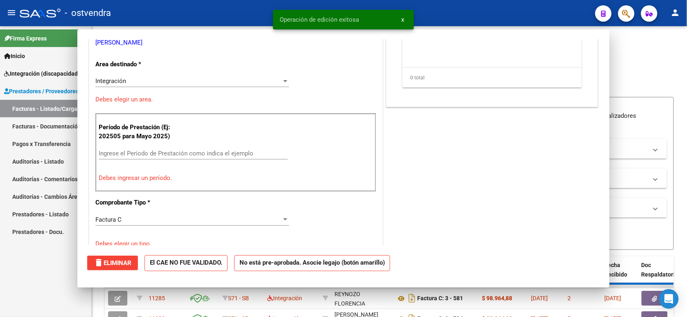
scroll to position [0, 0]
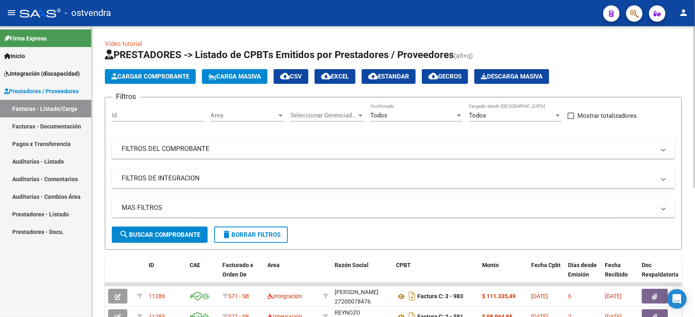
click at [142, 78] on span "Cargar Comprobante" at bounding box center [150, 76] width 78 height 7
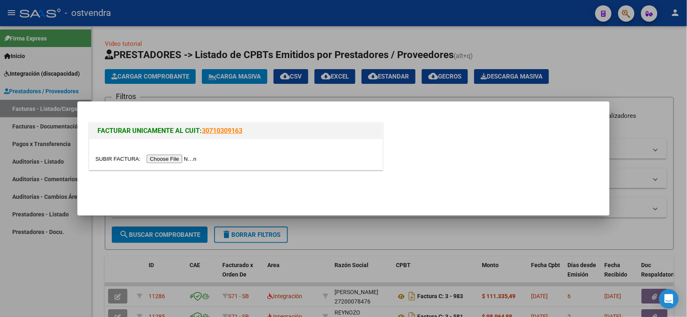
click at [175, 160] on input "file" at bounding box center [147, 159] width 104 height 9
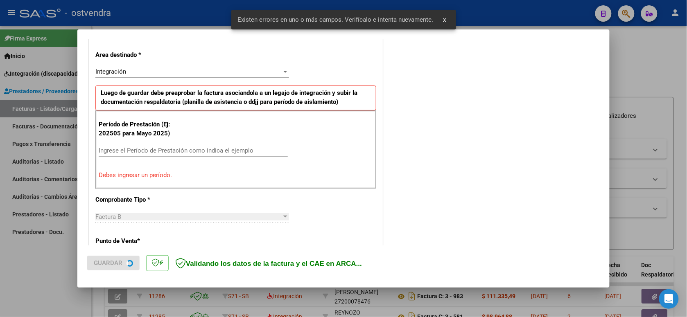
scroll to position [183, 0]
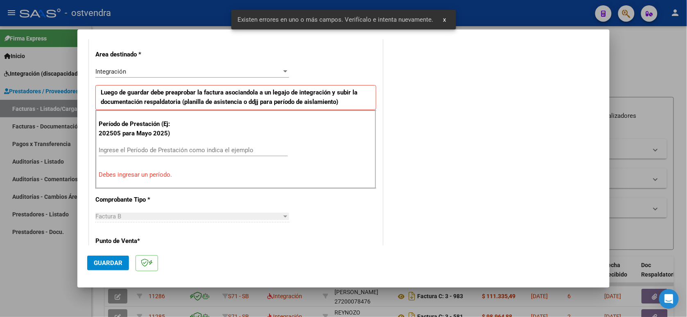
click at [192, 153] on input "Ingrese el Período de Prestación como indica el ejemplo" at bounding box center [193, 150] width 189 height 7
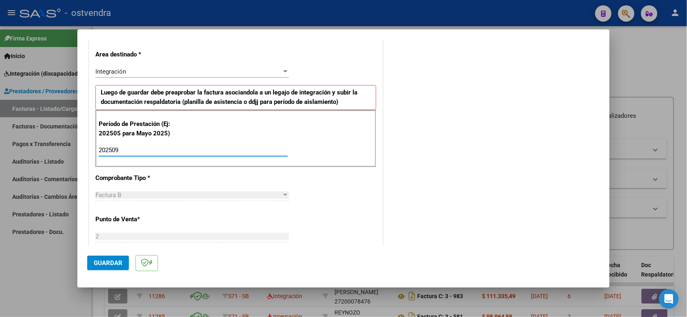
type input "202509"
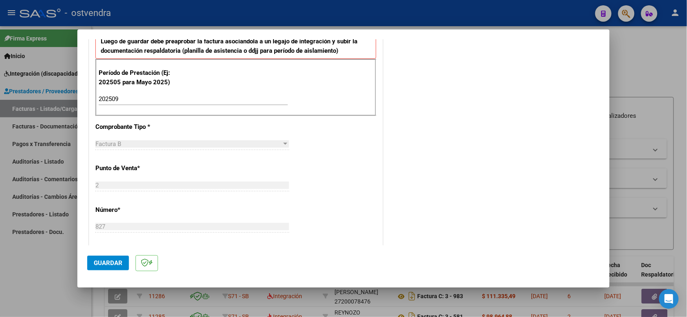
scroll to position [285, 0]
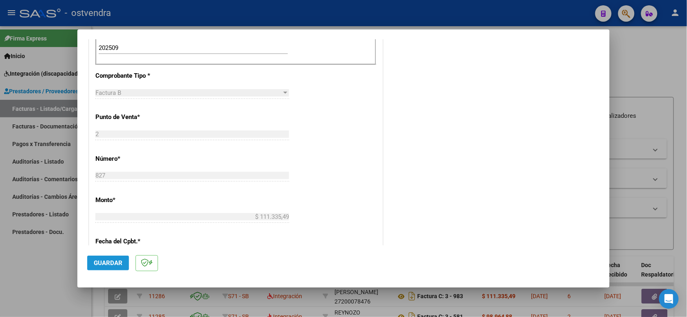
click at [105, 263] on span "Guardar" at bounding box center [108, 263] width 29 height 7
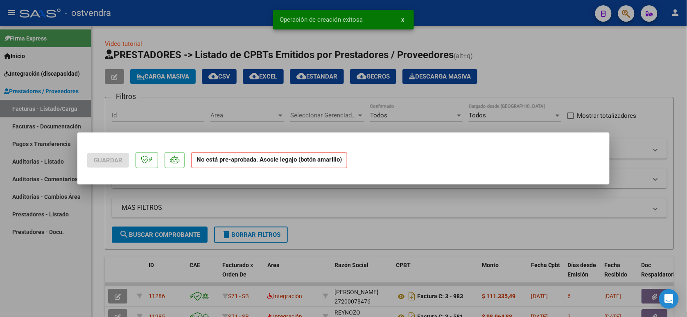
scroll to position [0, 0]
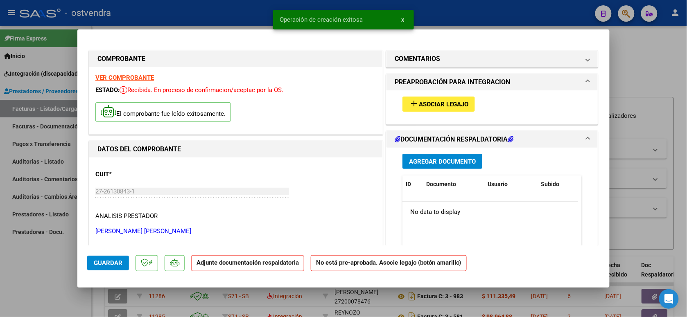
click at [439, 104] on span "Asociar Legajo" at bounding box center [444, 104] width 50 height 7
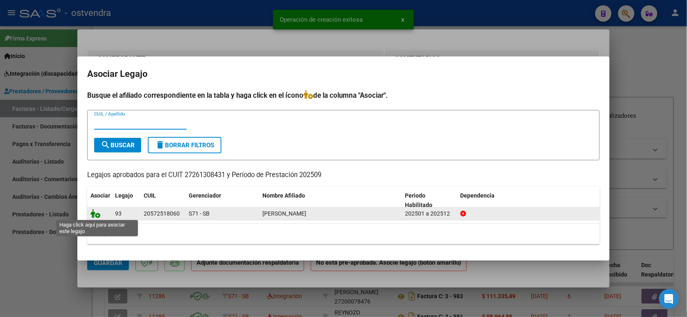
click at [99, 215] on icon at bounding box center [95, 213] width 10 height 9
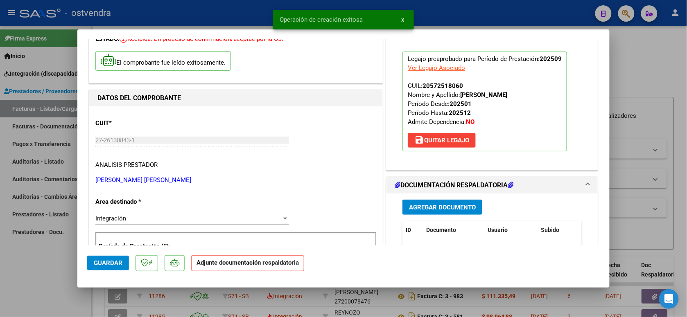
scroll to position [102, 0]
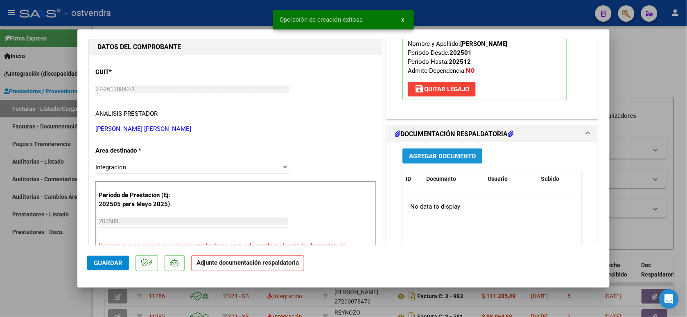
click at [467, 158] on span "Agregar Documento" at bounding box center [442, 156] width 67 height 7
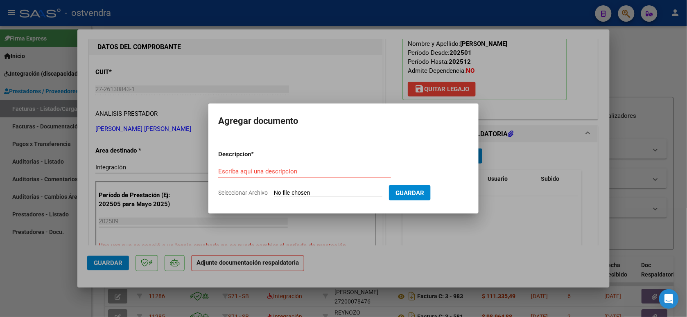
click at [283, 194] on input "Seleccionar Archivo" at bounding box center [328, 194] width 108 height 8
type input "C:\fakepath\ASISTENCIA B-2-827.pdf"
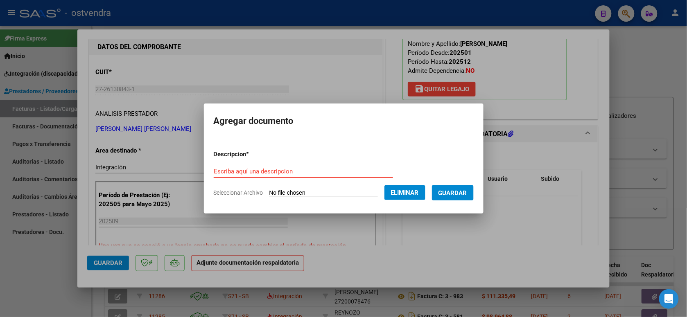
click at [289, 168] on input "Escriba aquí una descripcion" at bounding box center [303, 171] width 179 height 7
type input "PLANILLA DE ASISTENCIA"
click at [465, 194] on span "Guardar" at bounding box center [452, 193] width 29 height 7
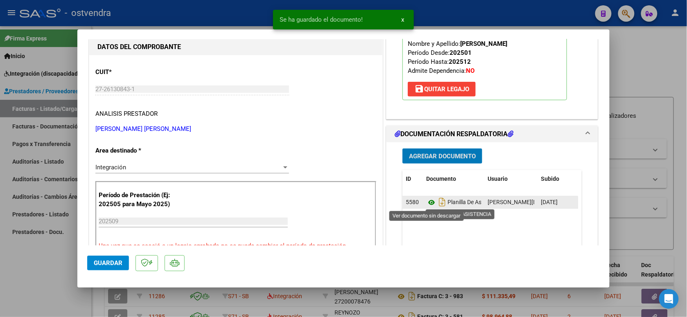
click at [428, 201] on icon at bounding box center [431, 203] width 11 height 10
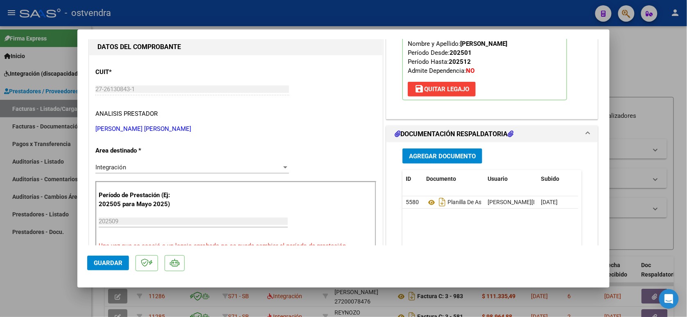
scroll to position [153, 0]
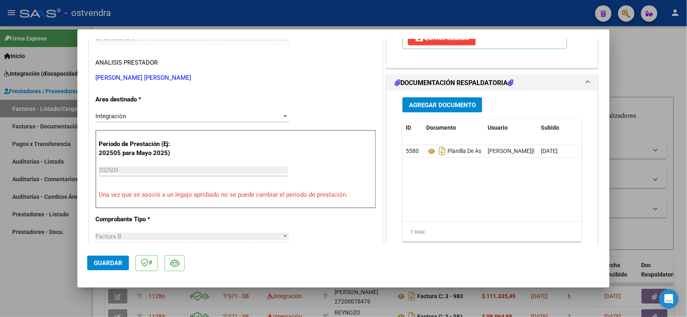
click at [119, 262] on span "Guardar" at bounding box center [108, 263] width 29 height 7
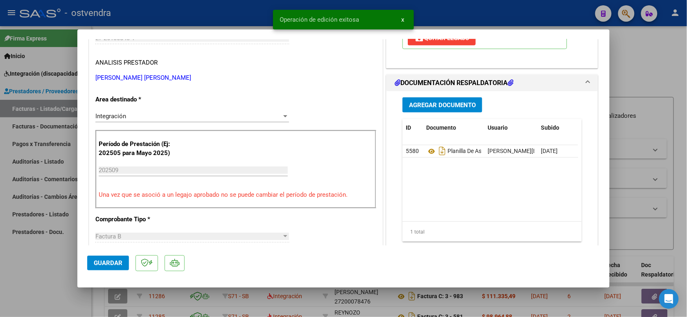
click at [176, 21] on div at bounding box center [343, 158] width 687 height 317
type input "$ 0,00"
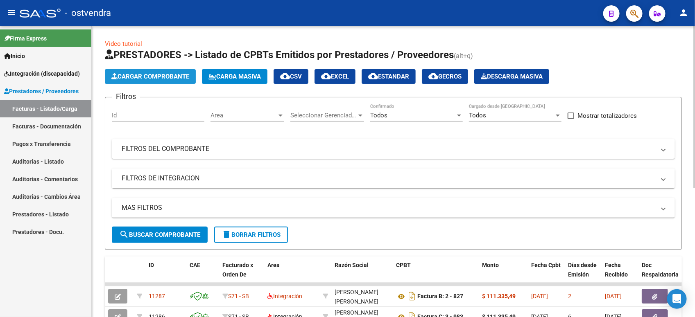
click at [138, 74] on span "Cargar Comprobante" at bounding box center [150, 76] width 78 height 7
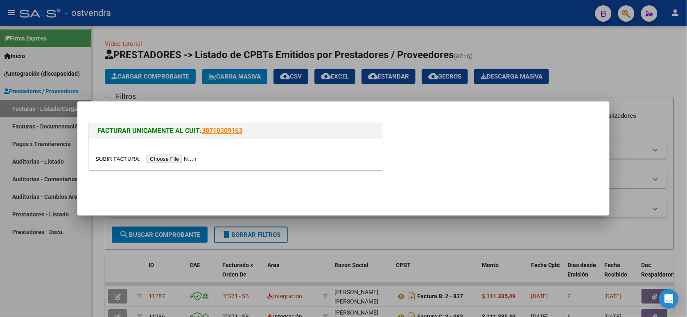
click at [176, 158] on input "file" at bounding box center [147, 159] width 104 height 9
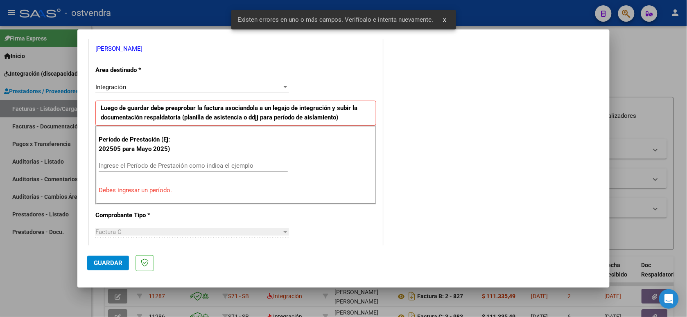
scroll to position [183, 0]
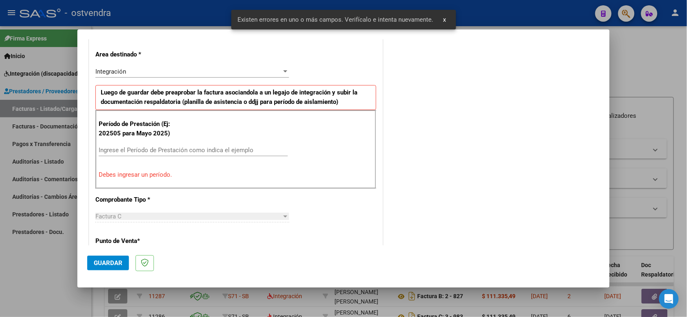
click at [199, 149] on input "Ingrese el Período de Prestación como indica el ejemplo" at bounding box center [193, 150] width 189 height 7
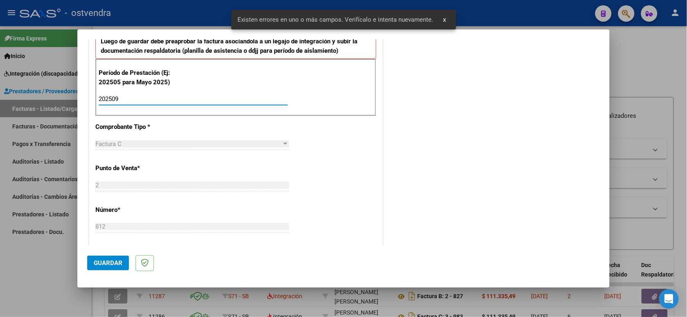
scroll to position [285, 0]
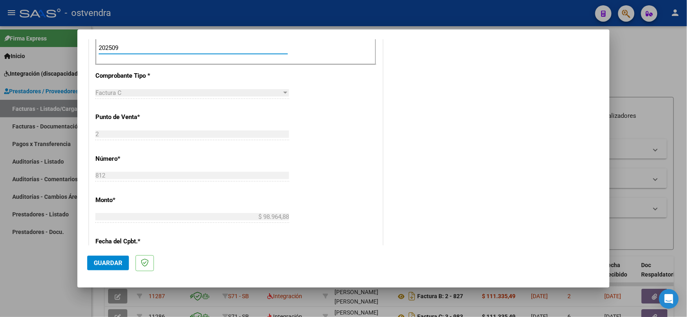
type input "202509"
click at [118, 258] on button "Guardar" at bounding box center [108, 263] width 42 height 15
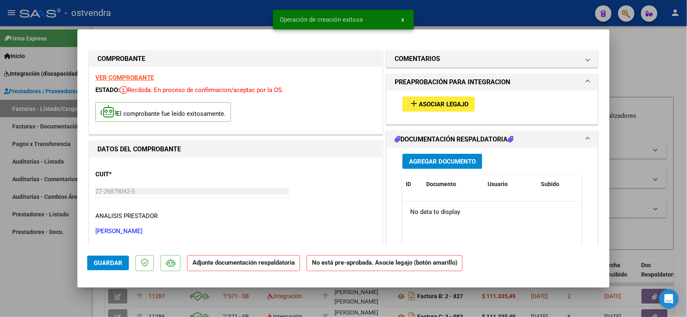
click at [424, 105] on span "Asociar Legajo" at bounding box center [444, 104] width 50 height 7
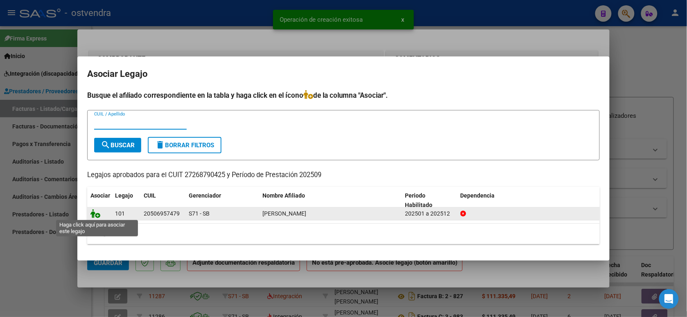
click at [99, 214] on icon at bounding box center [95, 213] width 10 height 9
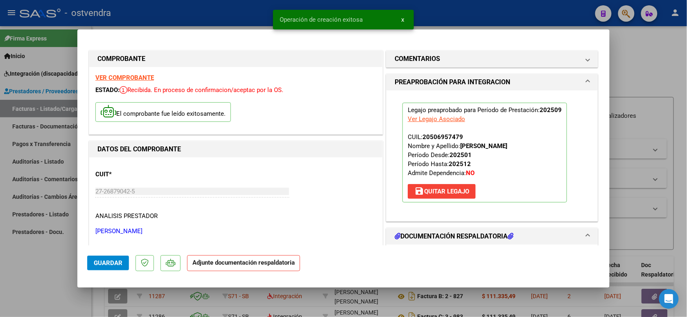
scroll to position [102, 0]
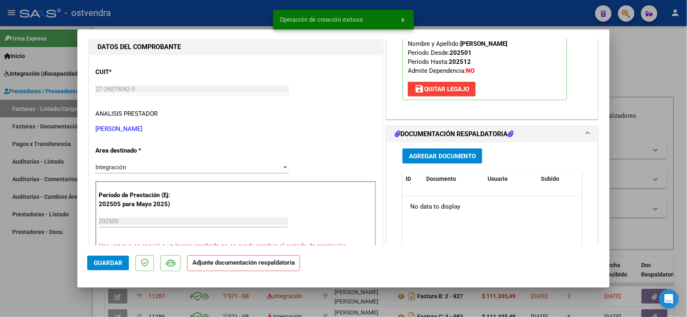
click at [450, 153] on span "Agregar Documento" at bounding box center [442, 156] width 67 height 7
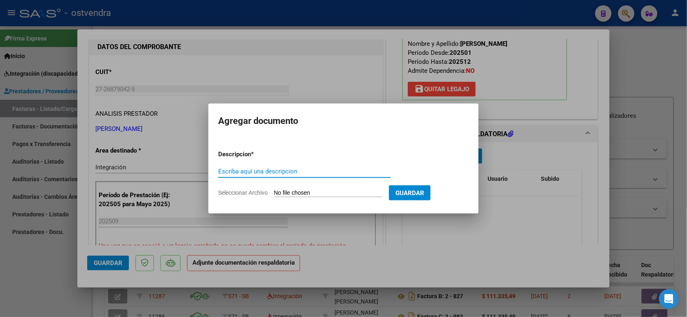
click at [323, 190] on input "Seleccionar Archivo" at bounding box center [328, 194] width 108 height 8
type input "C:\fakepath\ASISTENCIA C-2-812.pdf"
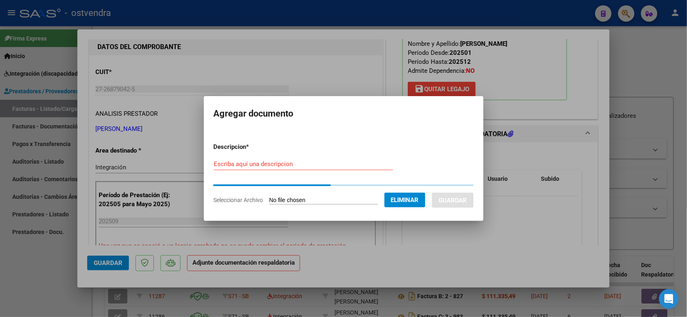
click at [300, 162] on input "Escriba aquí una descripcion" at bounding box center [303, 163] width 179 height 7
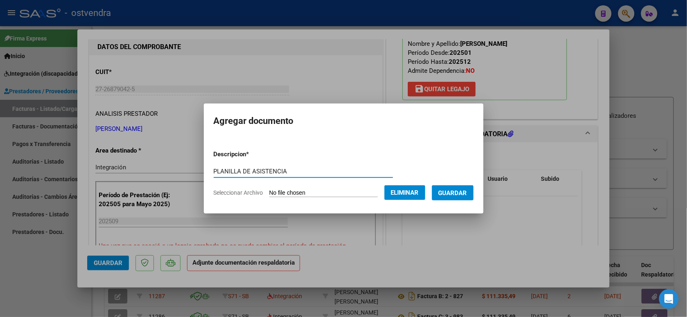
type input "PLANILLA DE ASISTENCIA"
click at [456, 194] on span "Guardar" at bounding box center [452, 193] width 29 height 7
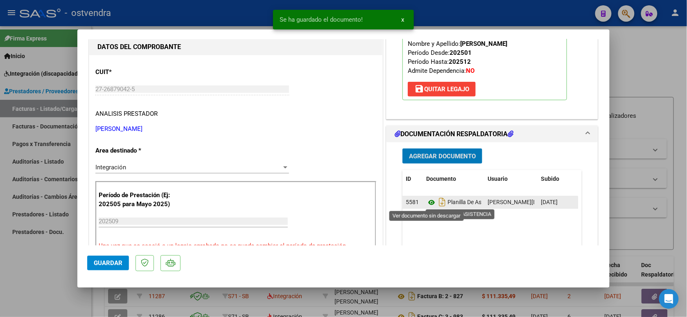
click at [428, 202] on icon at bounding box center [431, 203] width 11 height 10
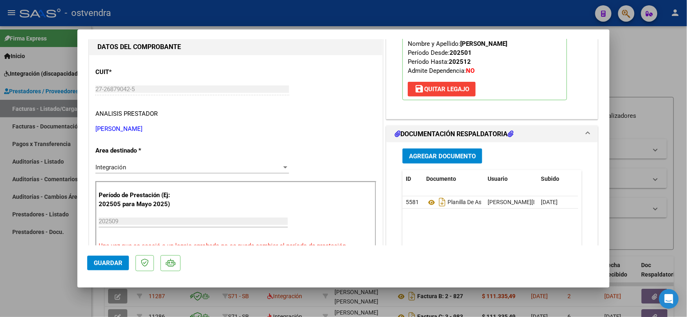
click at [116, 260] on span "Guardar" at bounding box center [108, 263] width 29 height 7
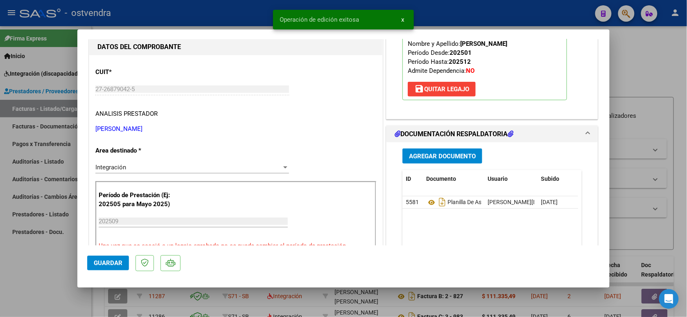
click at [208, 18] on div at bounding box center [343, 158] width 687 height 317
type input "$ 0,00"
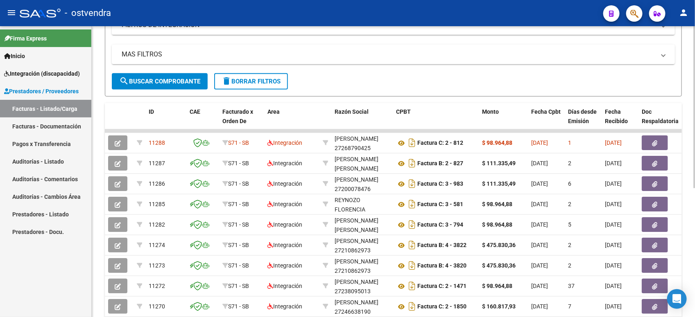
scroll to position [0, 0]
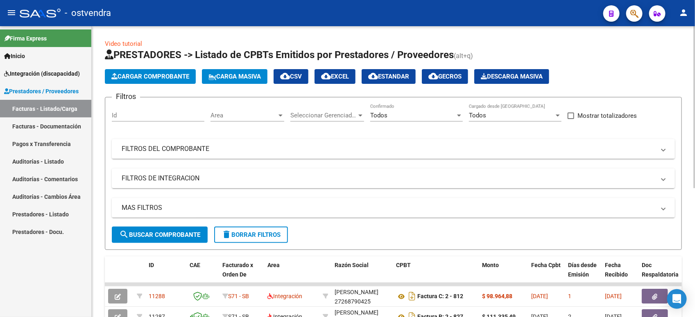
click at [404, 113] on div "Todos" at bounding box center [412, 115] width 85 height 7
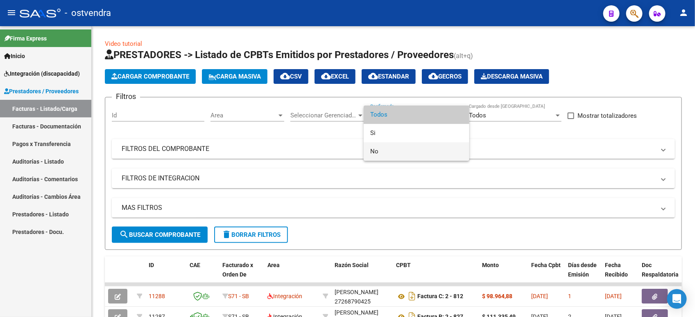
click at [402, 150] on span "No" at bounding box center [416, 151] width 93 height 18
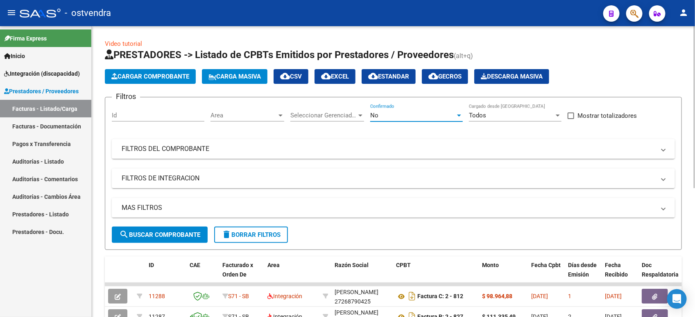
click at [160, 233] on span "search Buscar Comprobante" at bounding box center [159, 234] width 81 height 7
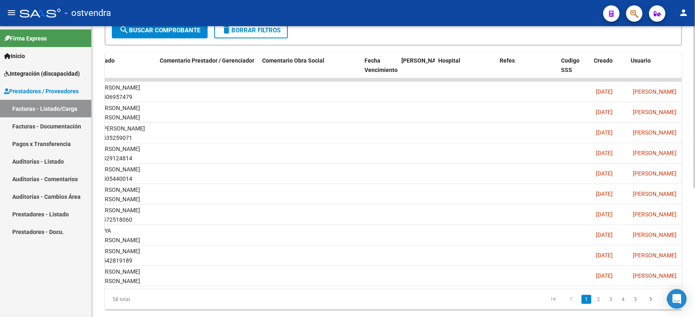
scroll to position [0, 1253]
click at [600, 304] on link "2" at bounding box center [599, 299] width 10 height 9
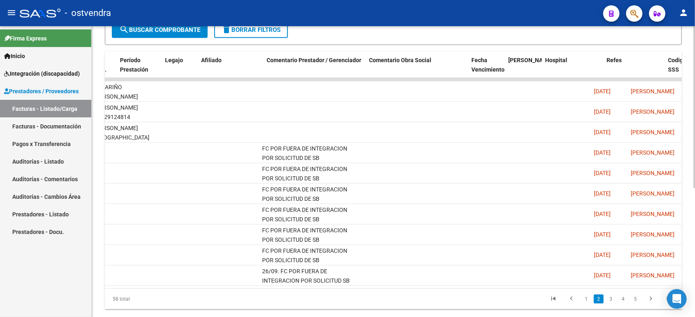
scroll to position [0, 1142]
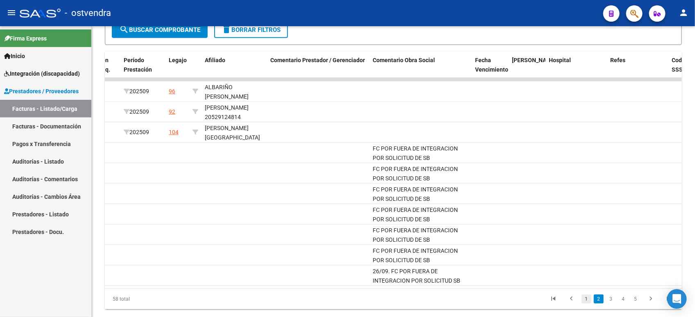
click at [585, 304] on link "1" at bounding box center [586, 299] width 10 height 9
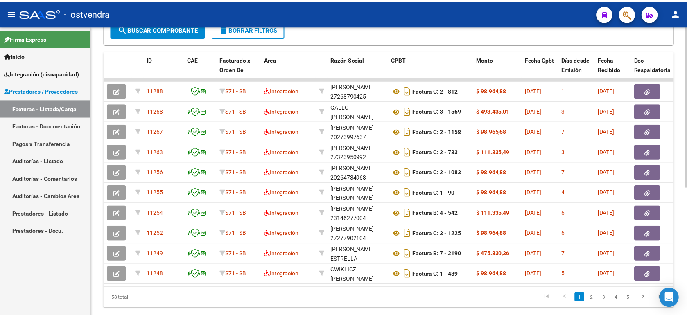
scroll to position [0, 0]
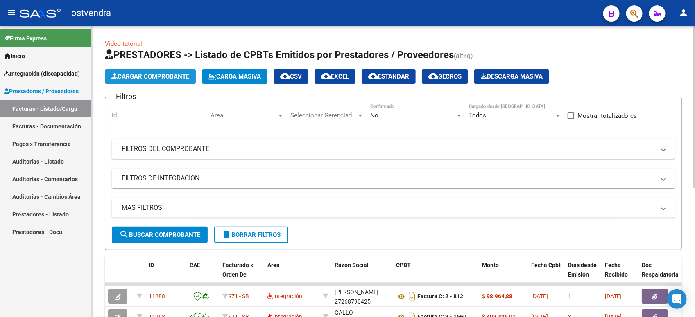
click at [158, 77] on span "Cargar Comprobante" at bounding box center [150, 76] width 78 height 7
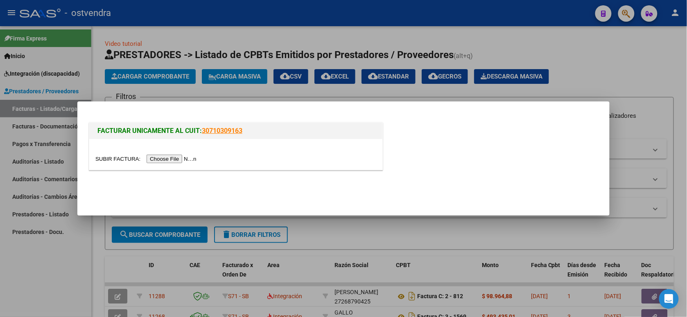
click at [168, 156] on input "file" at bounding box center [147, 159] width 104 height 9
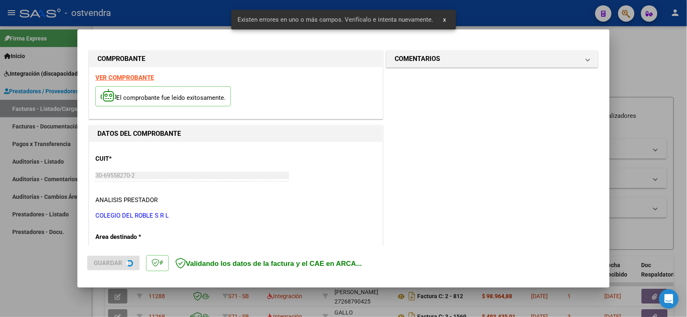
scroll to position [183, 0]
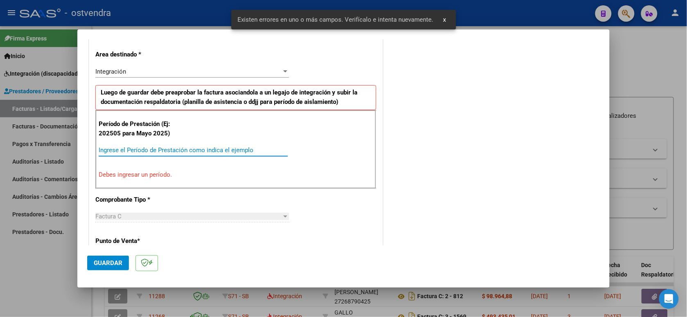
click at [223, 151] on input "Ingrese el Período de Prestación como indica el ejemplo" at bounding box center [193, 150] width 189 height 7
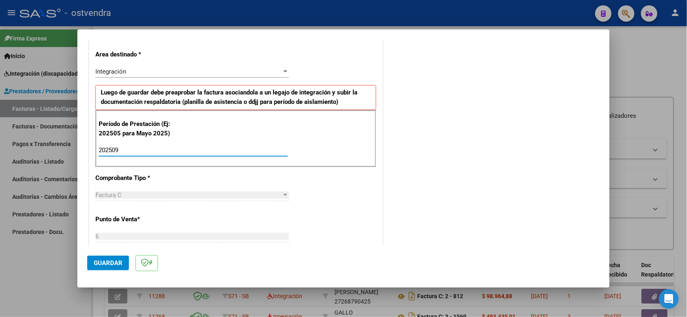
type input "202509"
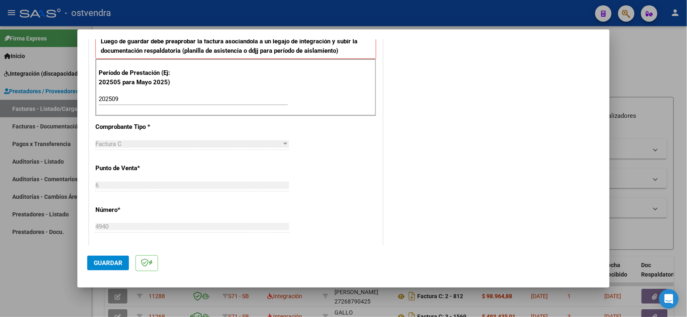
scroll to position [285, 0]
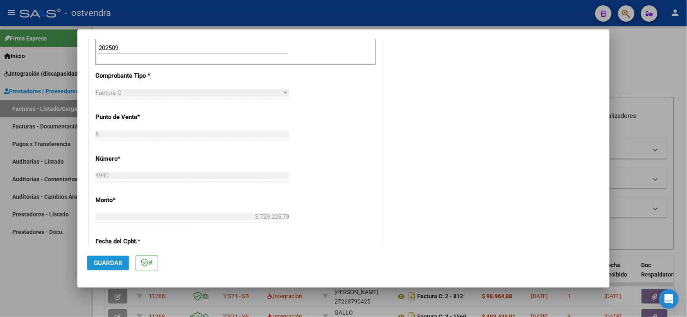
click at [116, 262] on span "Guardar" at bounding box center [108, 263] width 29 height 7
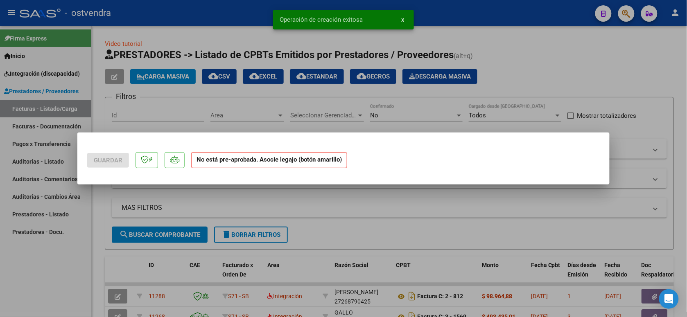
scroll to position [0, 0]
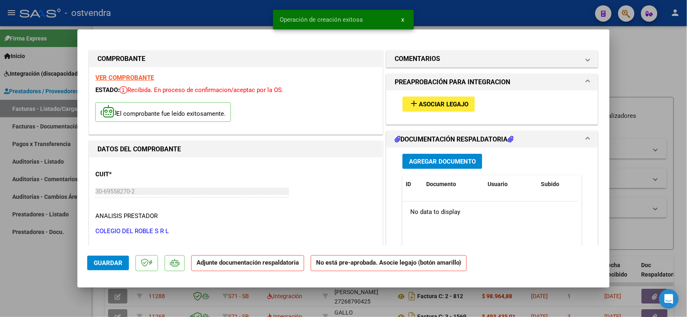
click at [444, 110] on button "add Asociar Legajo" at bounding box center [438, 104] width 72 height 15
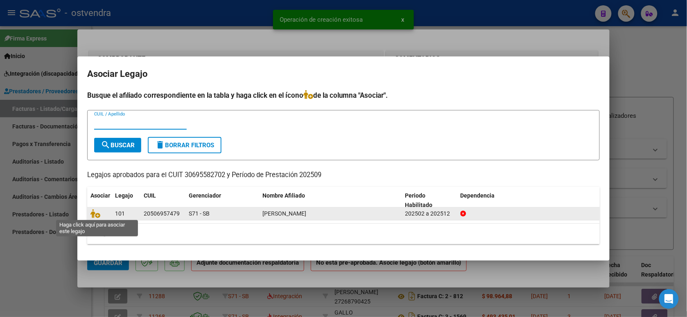
click at [94, 215] on icon at bounding box center [95, 213] width 10 height 9
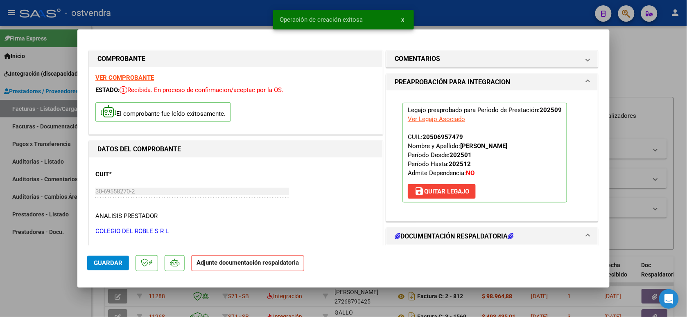
scroll to position [51, 0]
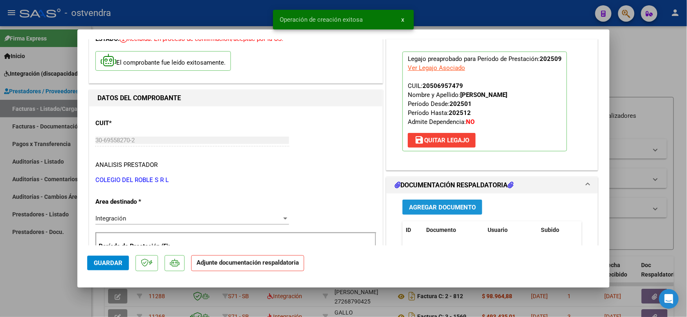
click at [447, 207] on span "Agregar Documento" at bounding box center [442, 207] width 67 height 7
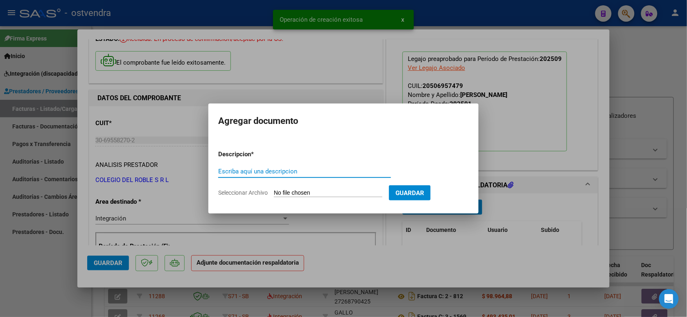
click at [321, 190] on input "Seleccionar Archivo" at bounding box center [328, 194] width 108 height 8
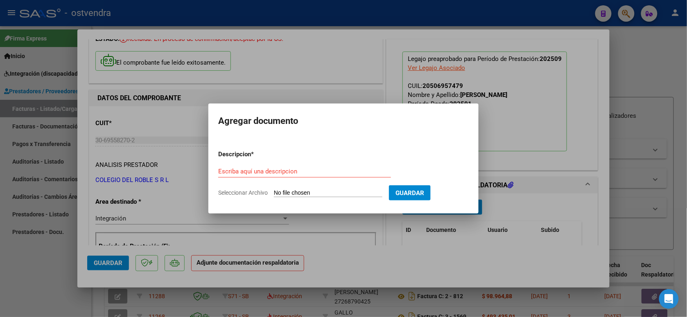
type input "C:\fakepath\ASISTENCIA C-6-4940.pdf"
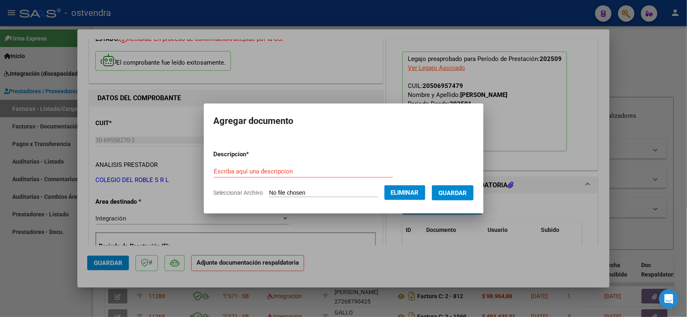
click at [255, 165] on div "Escriba aquí una descripcion" at bounding box center [303, 171] width 179 height 12
click at [266, 174] on input "Escriba aquí una descripcion" at bounding box center [303, 171] width 179 height 7
type input "PLANILLA DE ASISTENCIA"
click at [448, 187] on button "Guardar" at bounding box center [453, 192] width 42 height 15
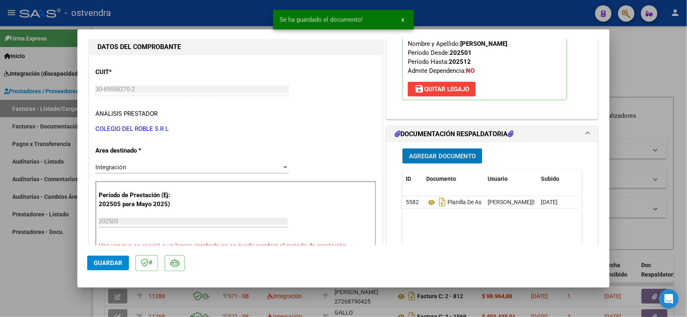
scroll to position [153, 0]
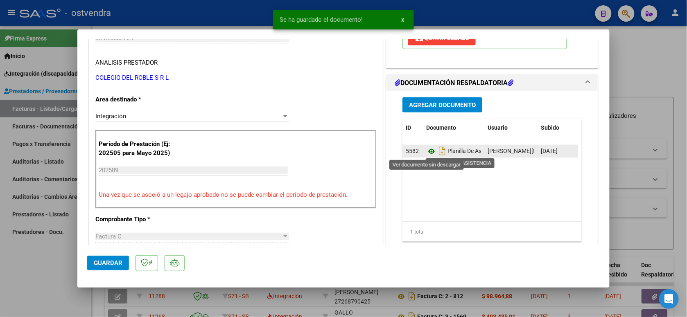
click at [429, 148] on icon at bounding box center [431, 152] width 11 height 10
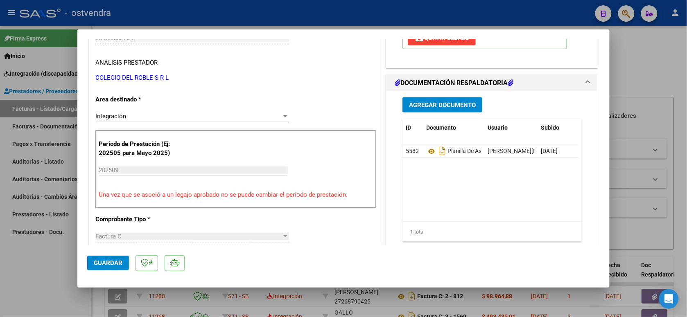
drag, startPoint x: 101, startPoint y: 261, endPoint x: 118, endPoint y: 218, distance: 46.3
click at [101, 260] on span "Guardar" at bounding box center [108, 263] width 29 height 7
click at [185, 21] on div at bounding box center [343, 158] width 687 height 317
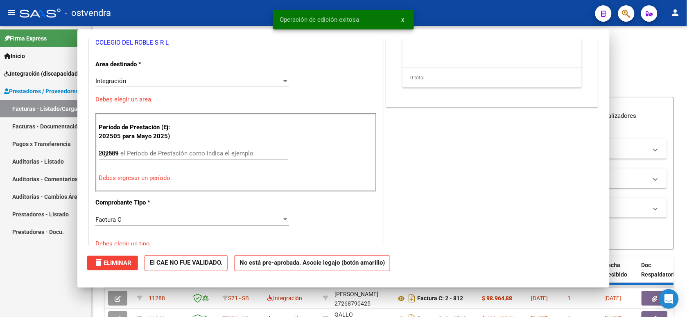
type input "$ 0,00"
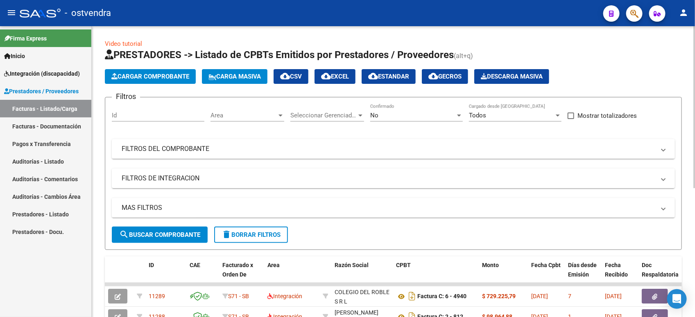
click at [150, 77] on span "Cargar Comprobante" at bounding box center [150, 76] width 78 height 7
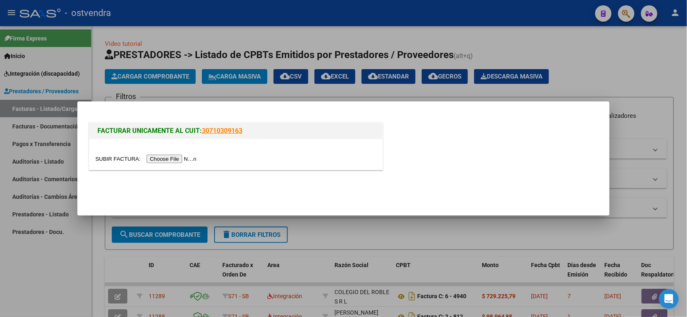
click at [170, 156] on input "file" at bounding box center [147, 159] width 104 height 9
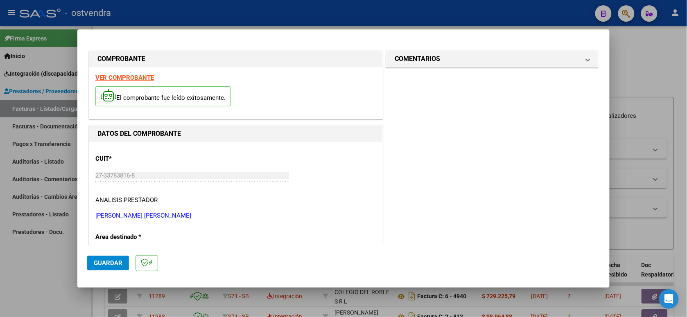
scroll to position [102, 0]
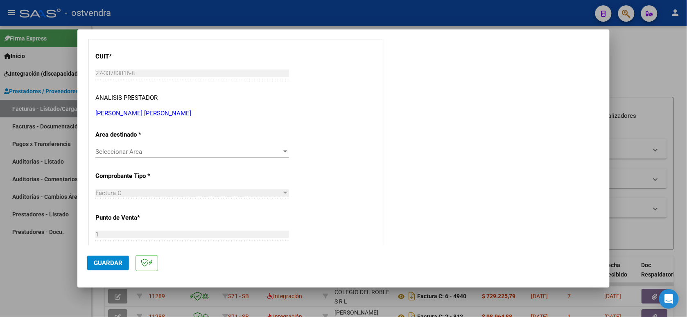
click at [215, 152] on span "Seleccionar Area" at bounding box center [188, 151] width 186 height 7
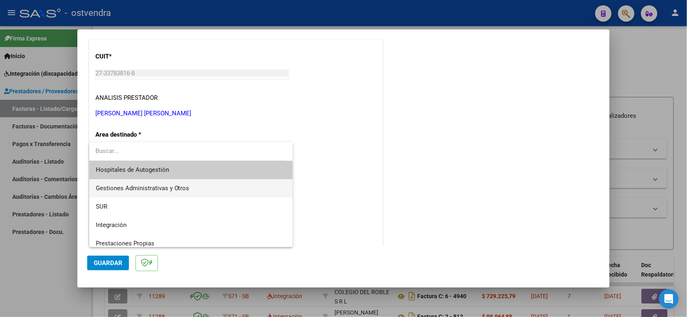
scroll to position [51, 0]
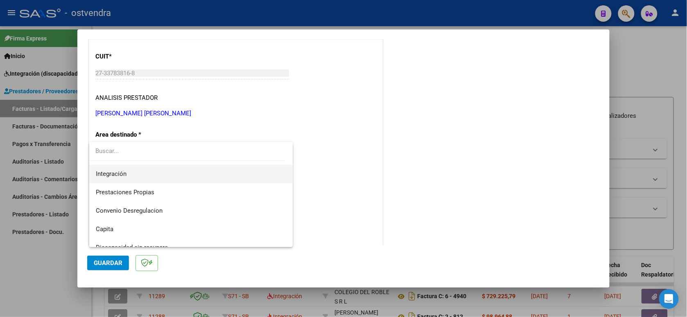
click at [207, 181] on span "Integración" at bounding box center [191, 174] width 191 height 18
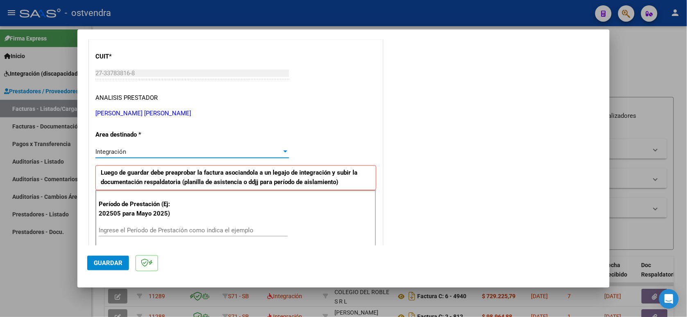
scroll to position [153, 0]
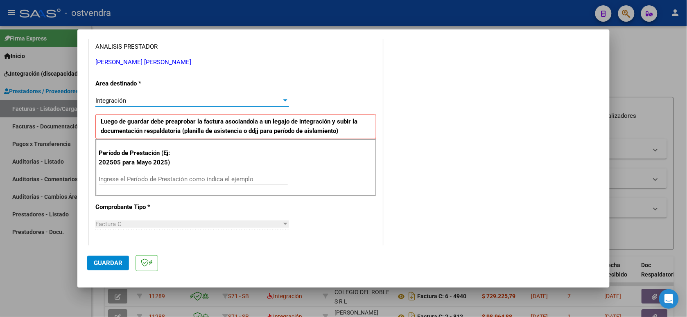
click at [218, 179] on input "Ingrese el Período de Prestación como indica el ejemplo" at bounding box center [193, 179] width 189 height 7
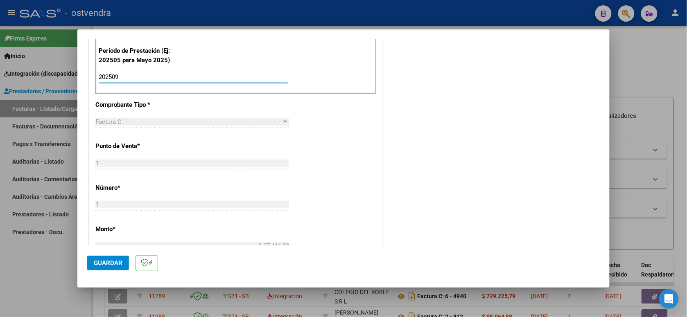
scroll to position [307, 0]
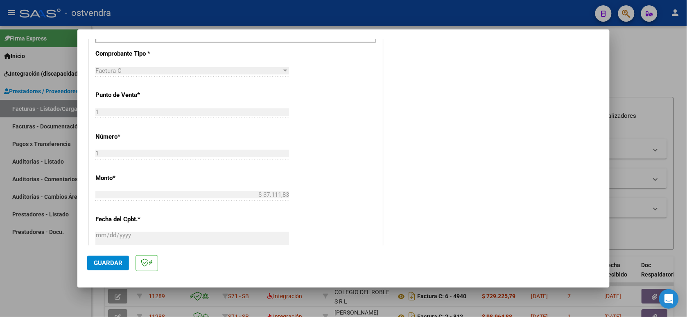
type input "202509"
click at [111, 264] on span "Guardar" at bounding box center [108, 263] width 29 height 7
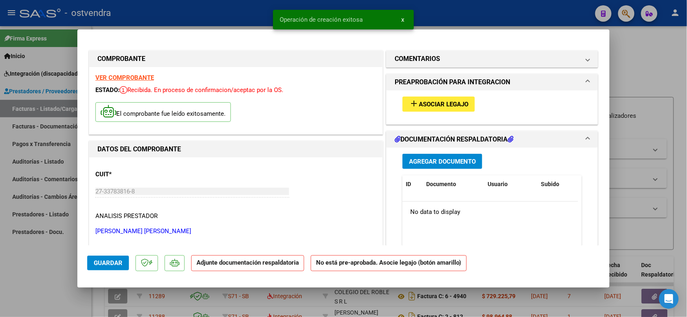
click at [451, 103] on span "Asociar Legajo" at bounding box center [444, 104] width 50 height 7
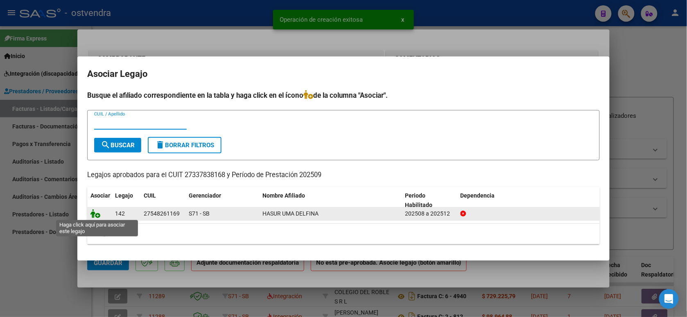
click at [95, 213] on icon at bounding box center [95, 213] width 10 height 9
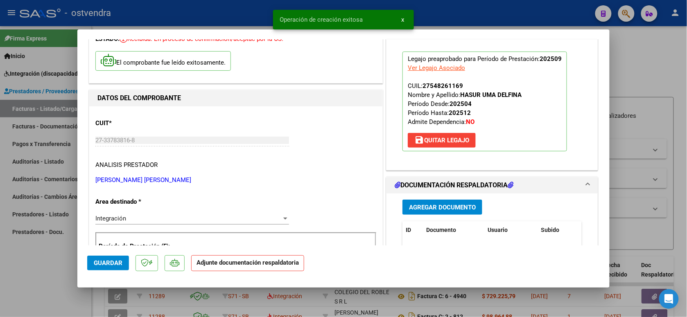
scroll to position [102, 0]
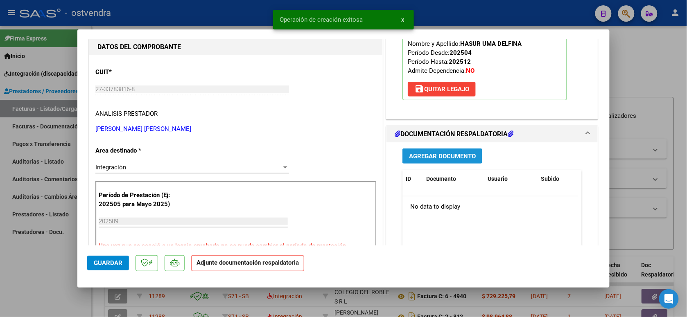
click at [458, 151] on button "Agregar Documento" at bounding box center [442, 156] width 80 height 15
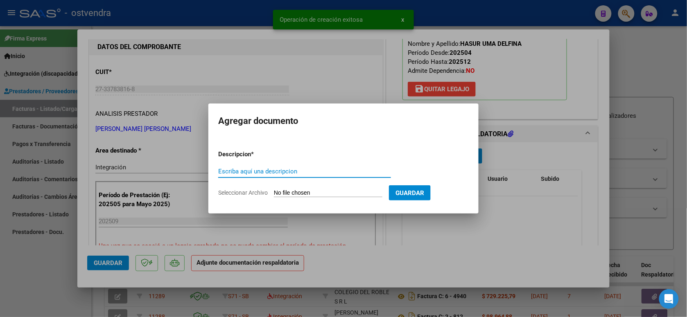
click at [328, 193] on input "Seleccionar Archivo" at bounding box center [328, 194] width 108 height 8
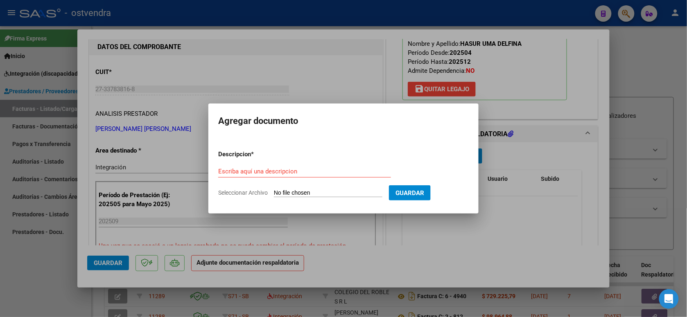
type input "C:\fakepath\ASISTENCIA C-1-1.pdf"
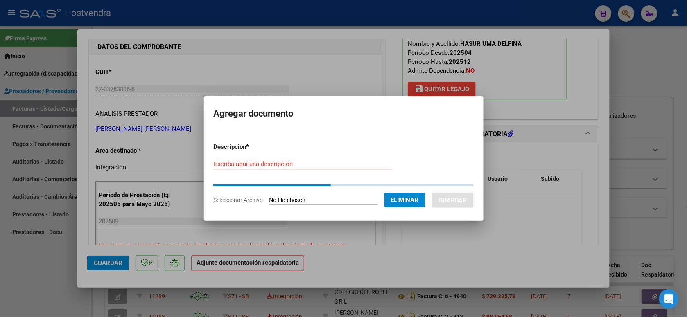
click at [286, 165] on input "Escriba aquí una descripcion" at bounding box center [303, 163] width 179 height 7
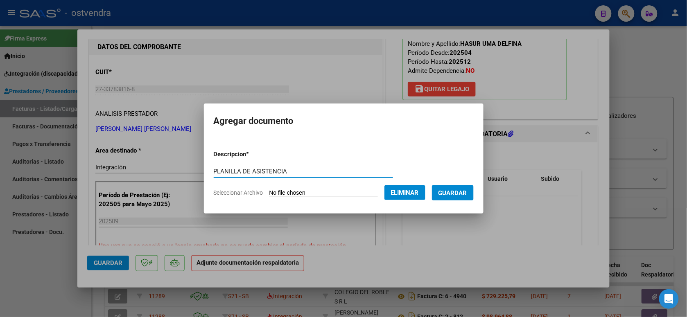
type input "PLANILLA DE ASISTENCIA"
click at [461, 193] on span "Guardar" at bounding box center [452, 193] width 29 height 7
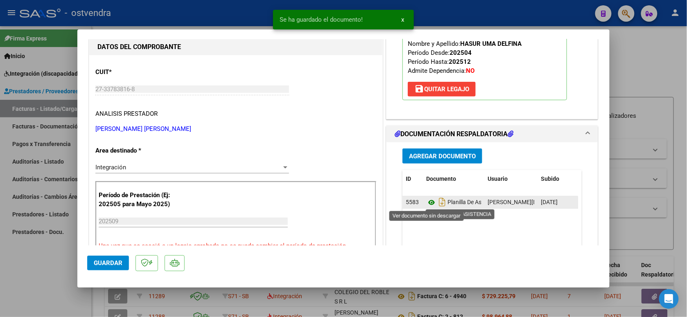
click at [430, 203] on icon at bounding box center [431, 203] width 11 height 10
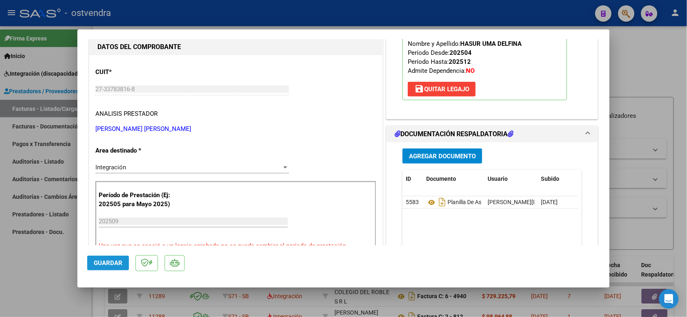
click at [98, 261] on span "Guardar" at bounding box center [108, 263] width 29 height 7
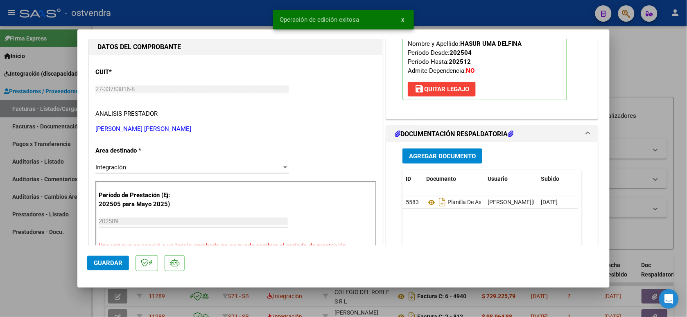
click at [177, 15] on div at bounding box center [343, 158] width 687 height 317
type input "$ 0,00"
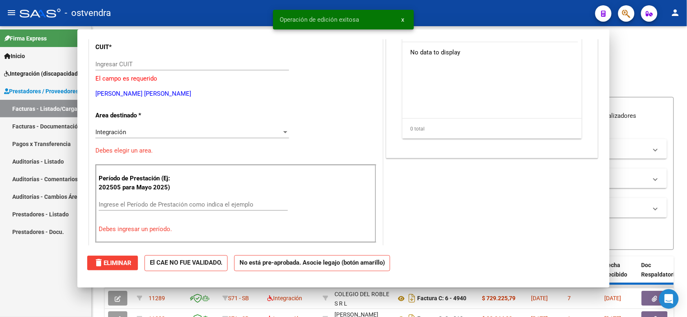
scroll to position [77, 0]
